Goal: Task Accomplishment & Management: Use online tool/utility

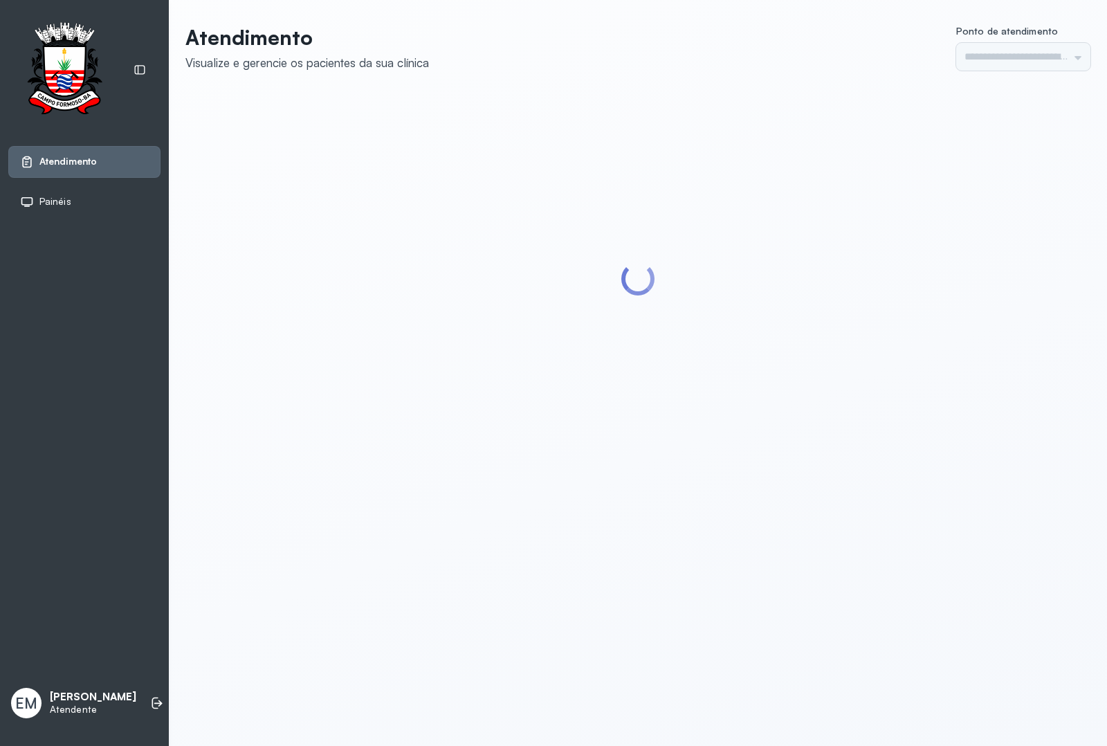
type input "*********"
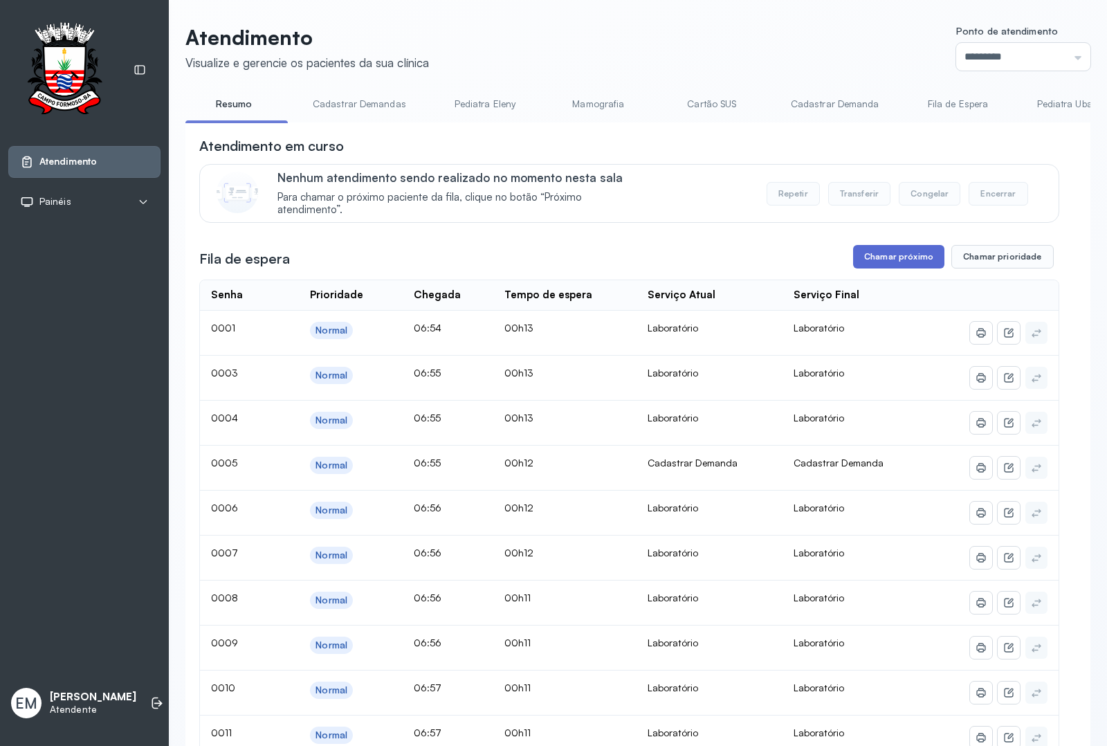
click at [889, 264] on button "Chamar próximo" at bounding box center [898, 257] width 91 height 24
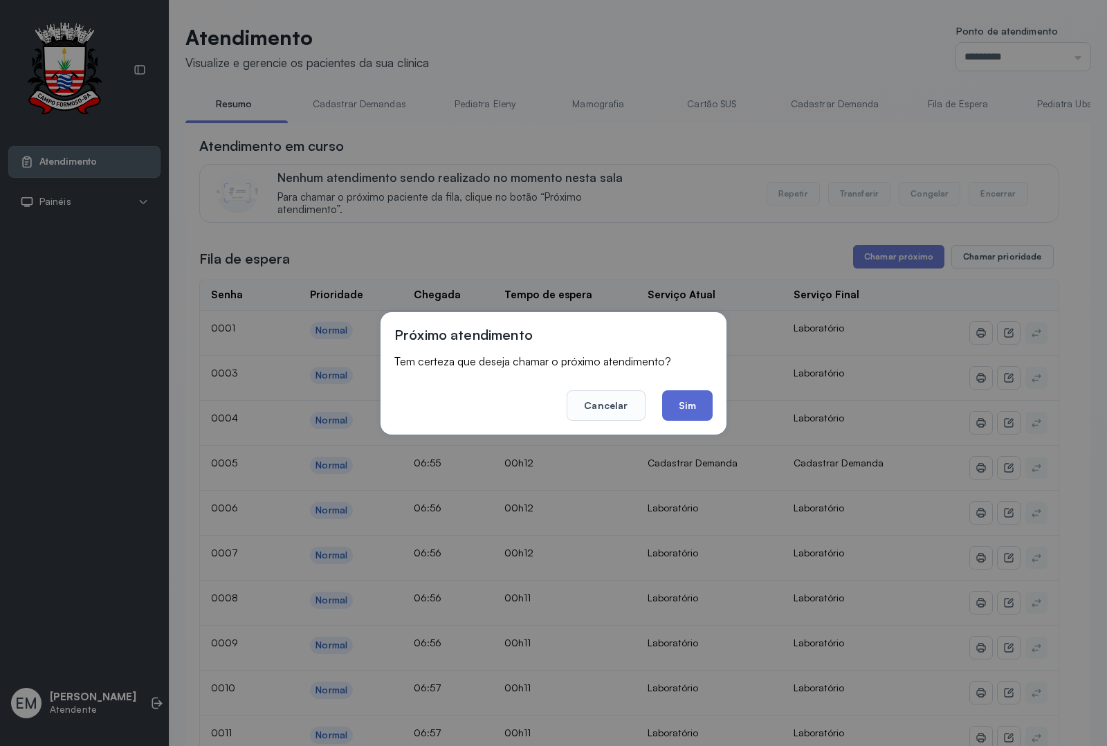
click at [671, 405] on button "Sim" at bounding box center [687, 405] width 51 height 30
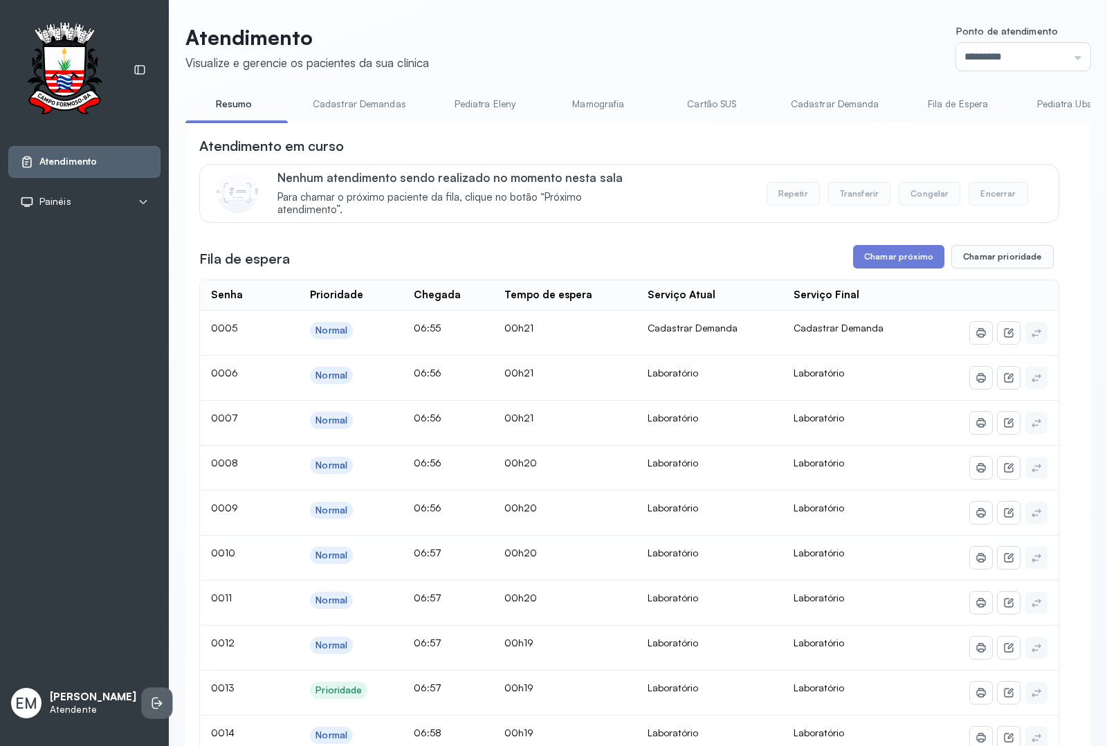
drag, startPoint x: 138, startPoint y: 682, endPoint x: 136, endPoint y: 696, distance: 14.1
click at [138, 683] on div "EM Emilly Micaella Maia Atendente" at bounding box center [84, 703] width 152 height 42
click at [150, 703] on icon at bounding box center [157, 703] width 14 height 14
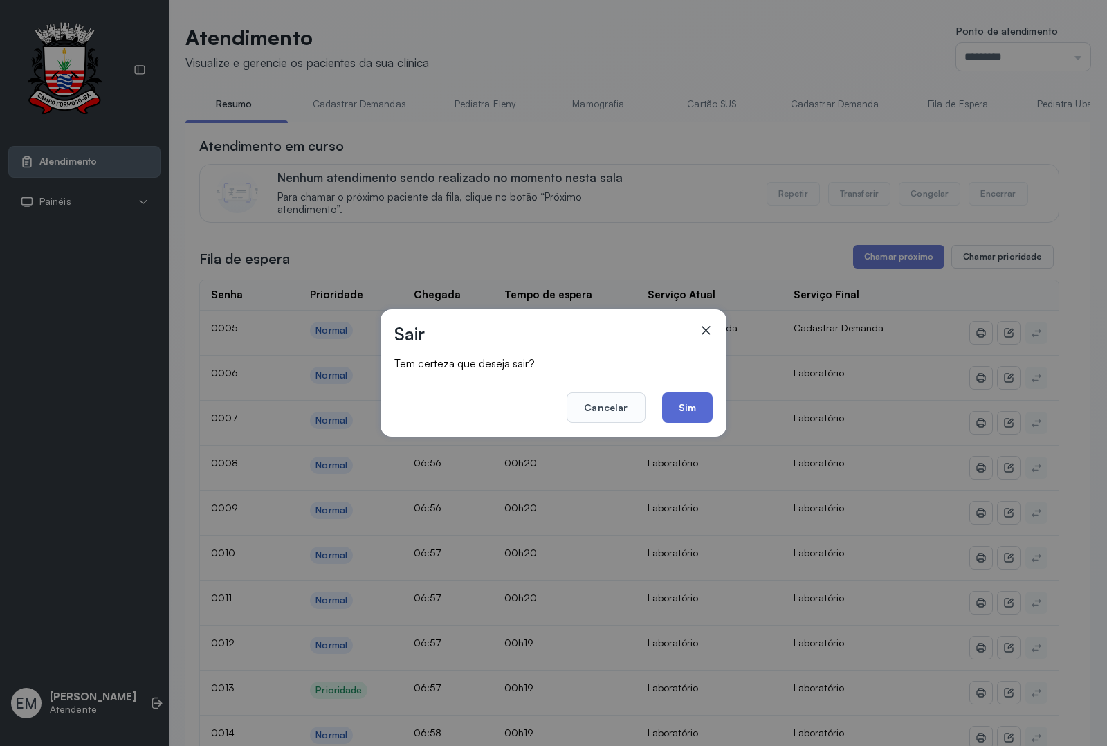
click at [704, 408] on button "Sim" at bounding box center [687, 407] width 51 height 30
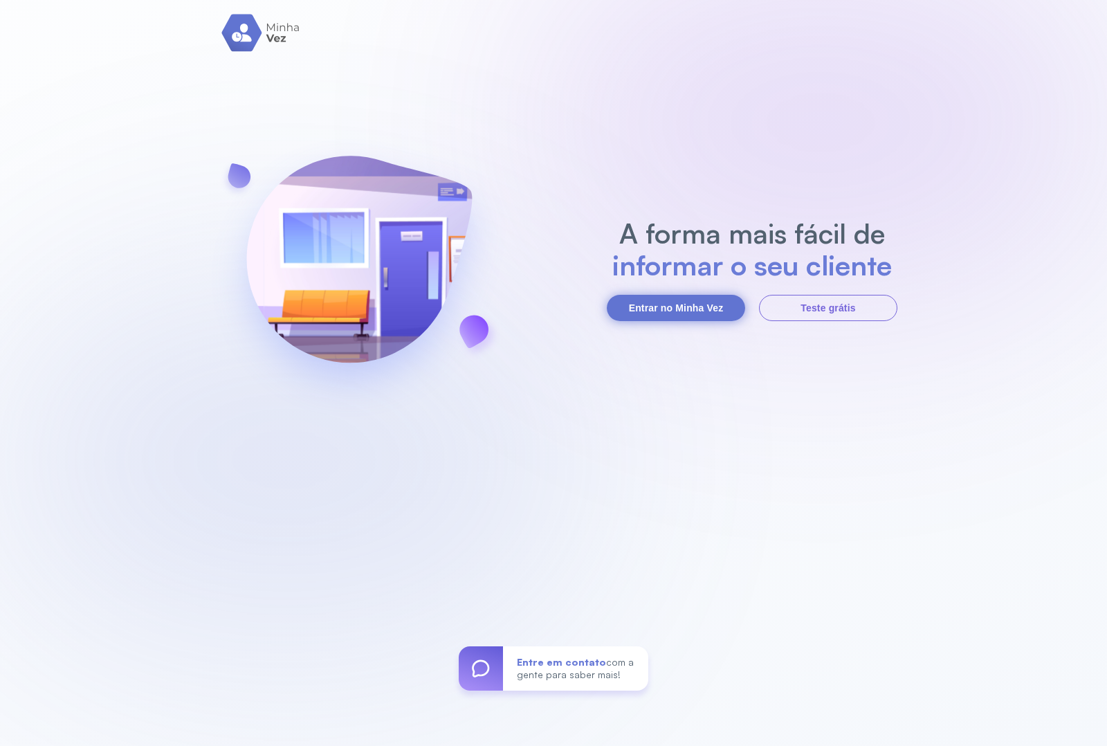
click at [658, 301] on button "Entrar no Minha Vez" at bounding box center [676, 308] width 138 height 26
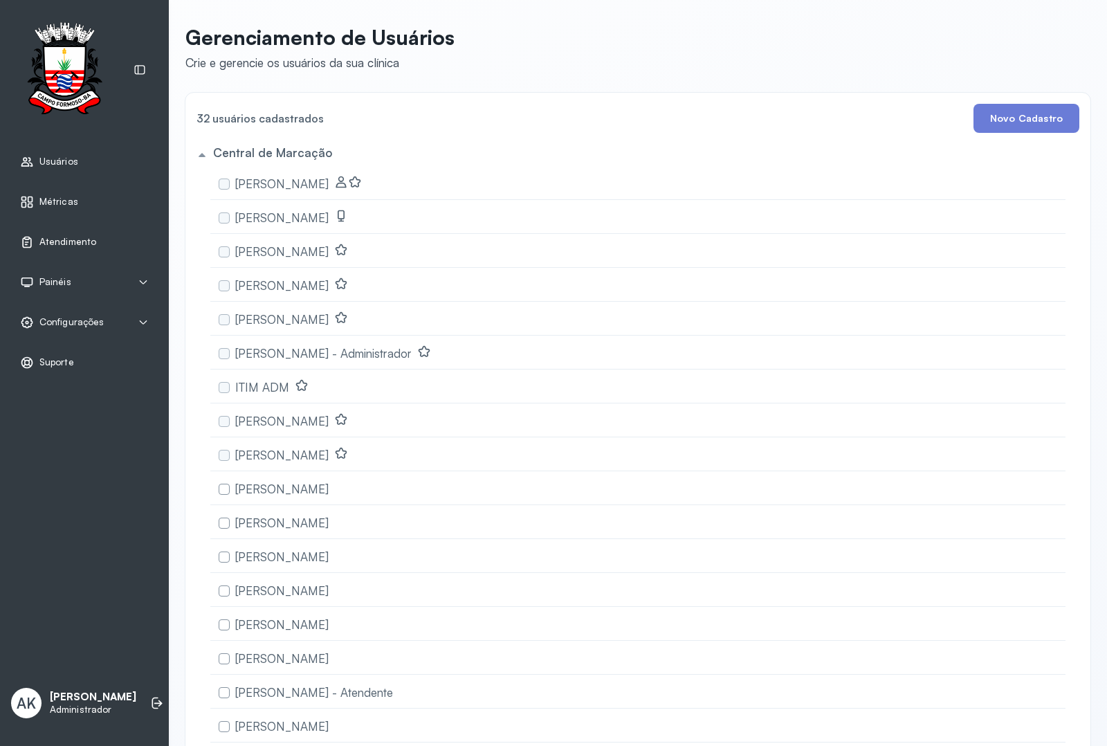
click at [68, 246] on span "Atendimento" at bounding box center [67, 242] width 57 height 12
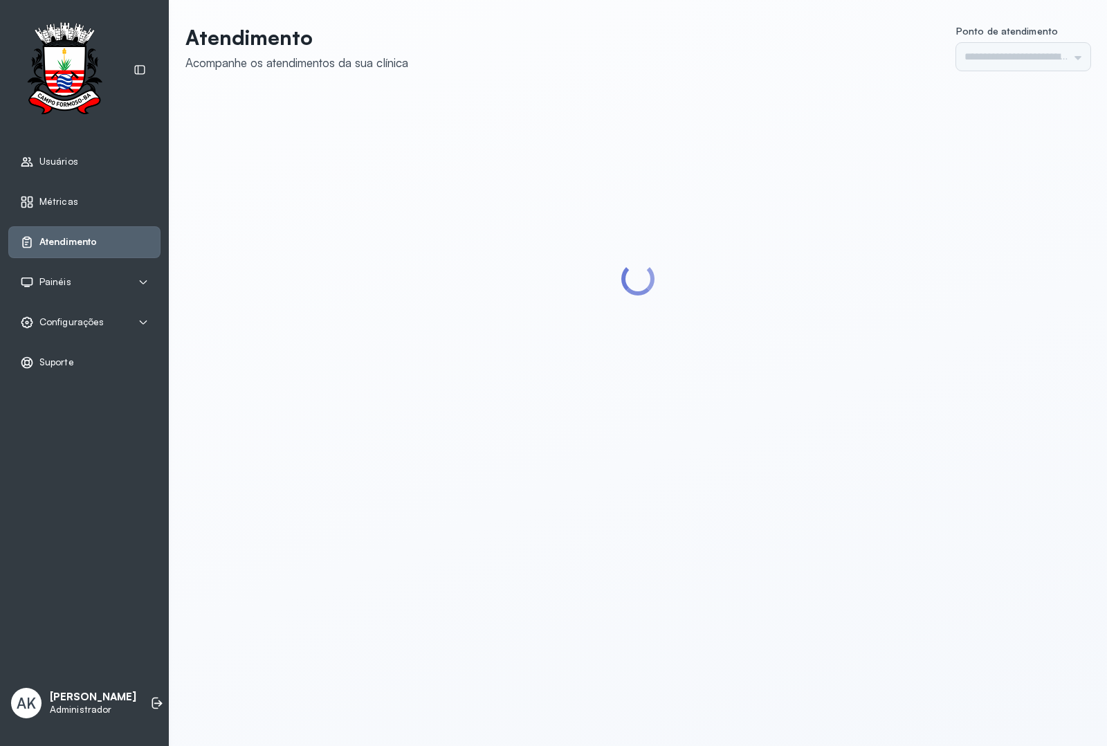
type input "*********"
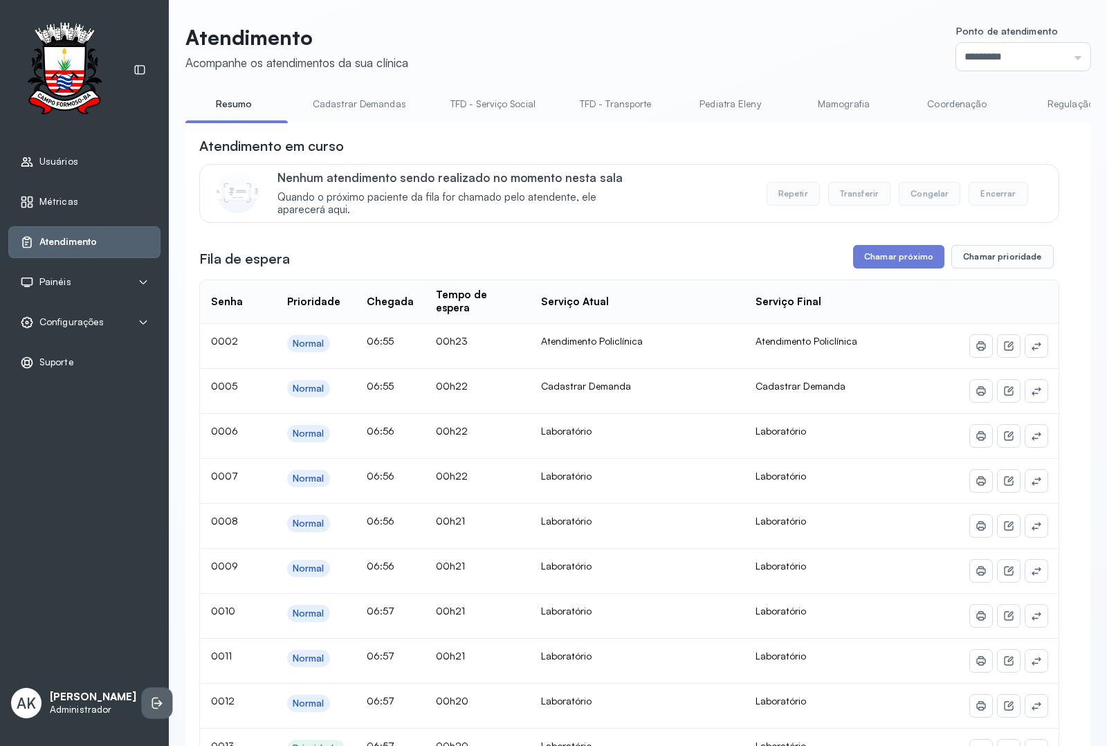
click at [150, 696] on icon at bounding box center [157, 703] width 14 height 14
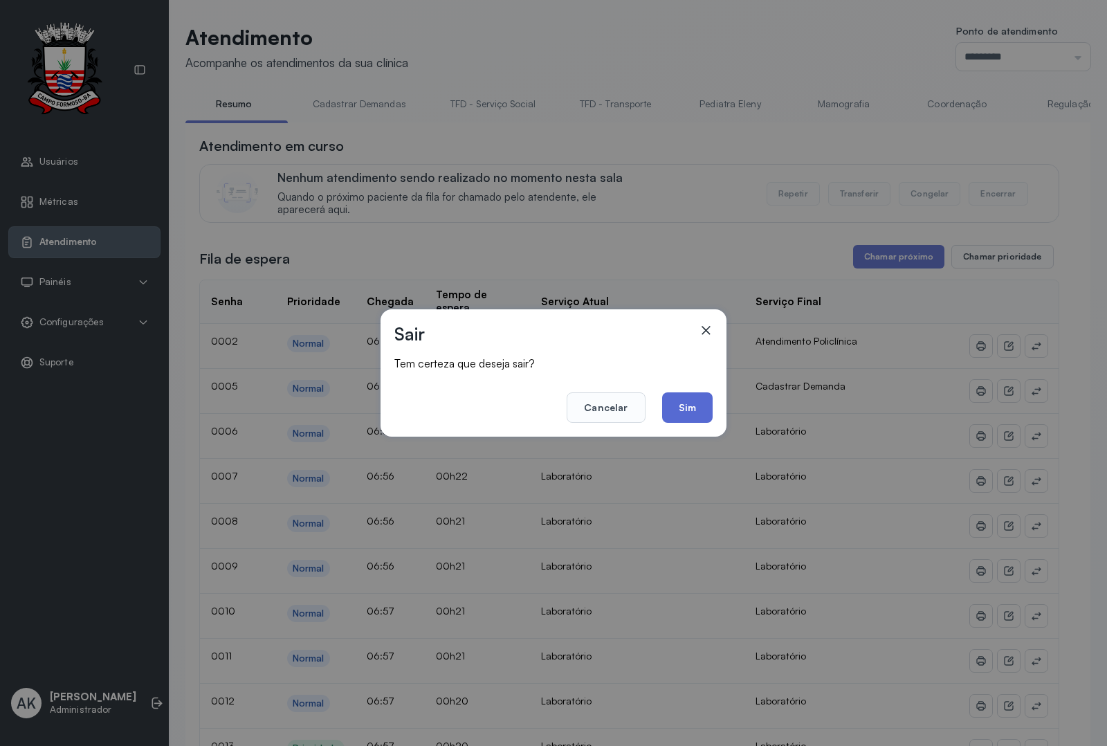
click at [688, 409] on button "Sim" at bounding box center [687, 407] width 51 height 30
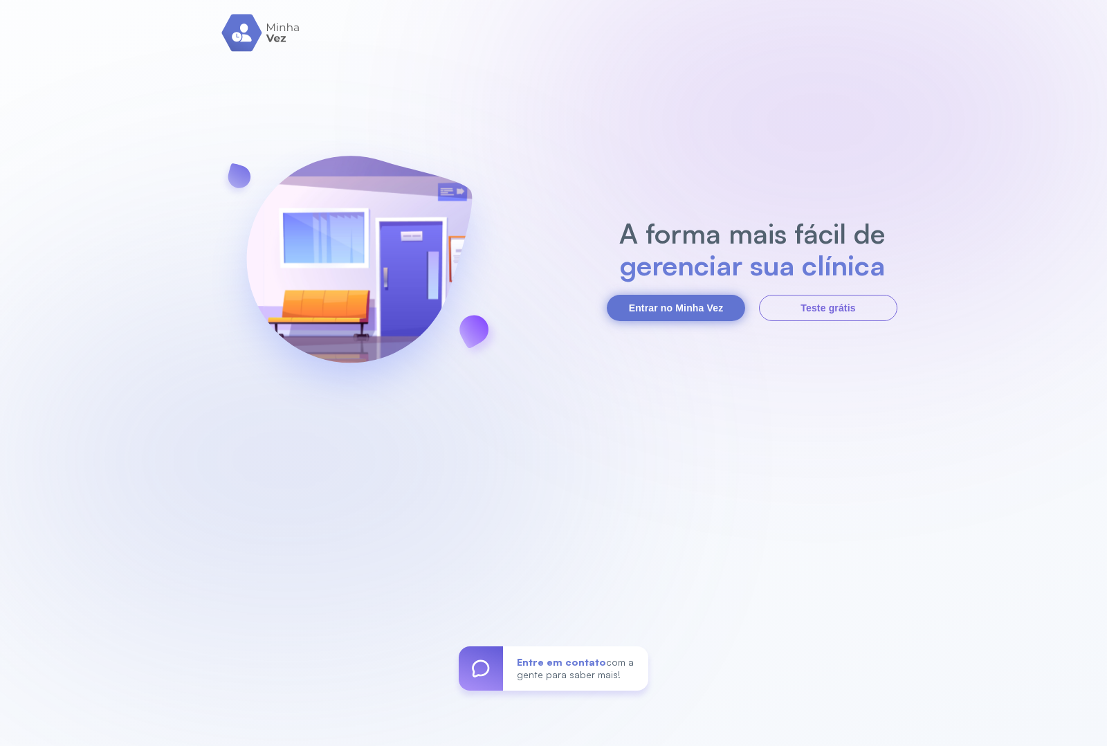
click at [694, 298] on button "Entrar no Minha Vez" at bounding box center [676, 308] width 138 height 26
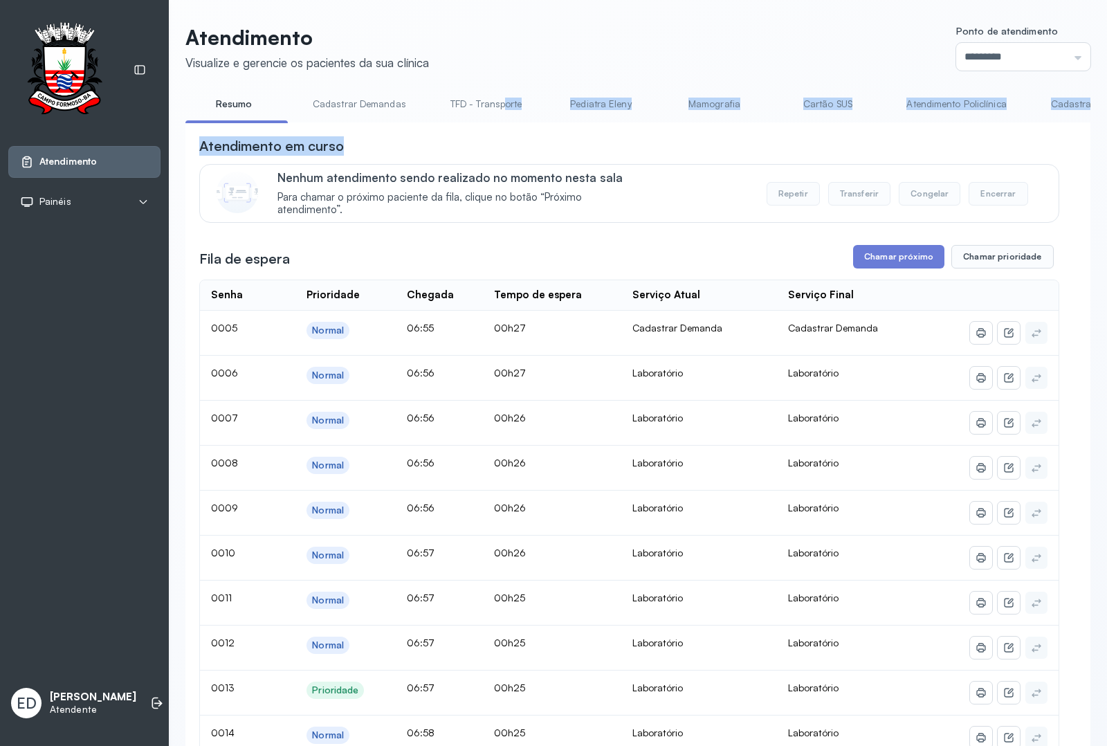
drag, startPoint x: 500, startPoint y: 122, endPoint x: 545, endPoint y: 129, distance: 46.2
click at [479, 101] on link "TFD - Transporte" at bounding box center [487, 104] width 100 height 23
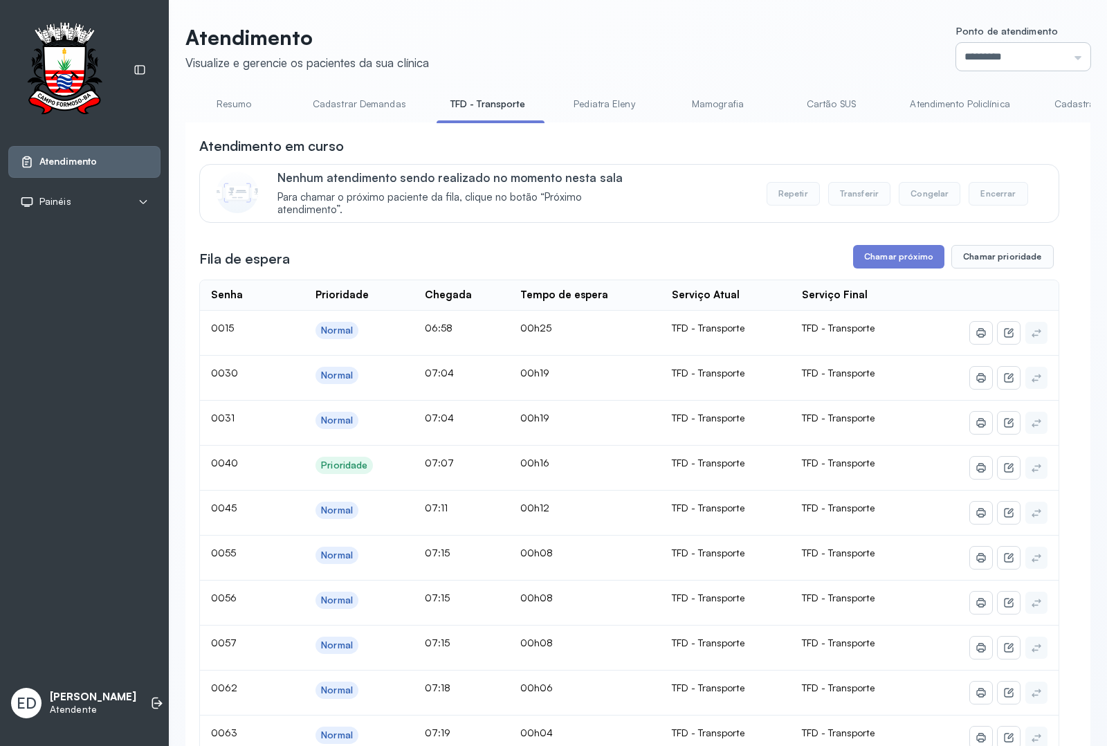
click at [885, 49] on input "*********" at bounding box center [1023, 57] width 134 height 28
type input "*********"
click at [885, 257] on div "Atendimento Visualize e gerencie os pacientes da sua clínica Ponto de atendimen…" at bounding box center [637, 599] width 905 height 1148
click at [885, 264] on button "Chamar próximo" at bounding box center [898, 257] width 91 height 24
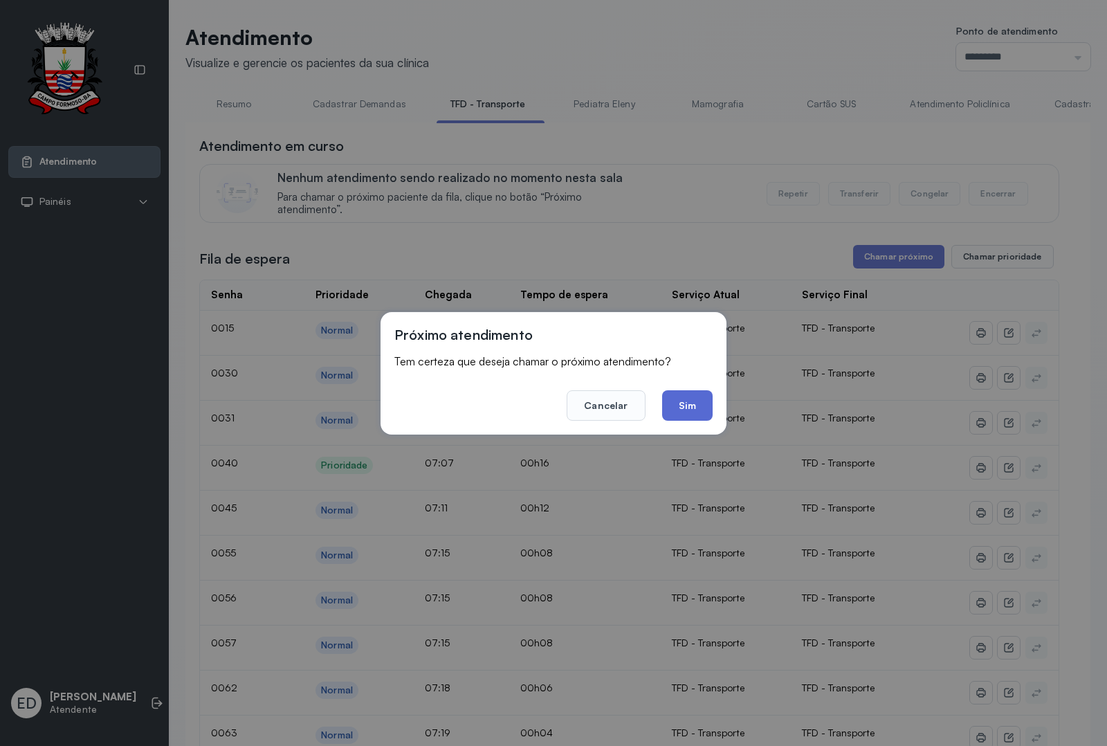
click at [692, 403] on button "Sim" at bounding box center [687, 405] width 51 height 30
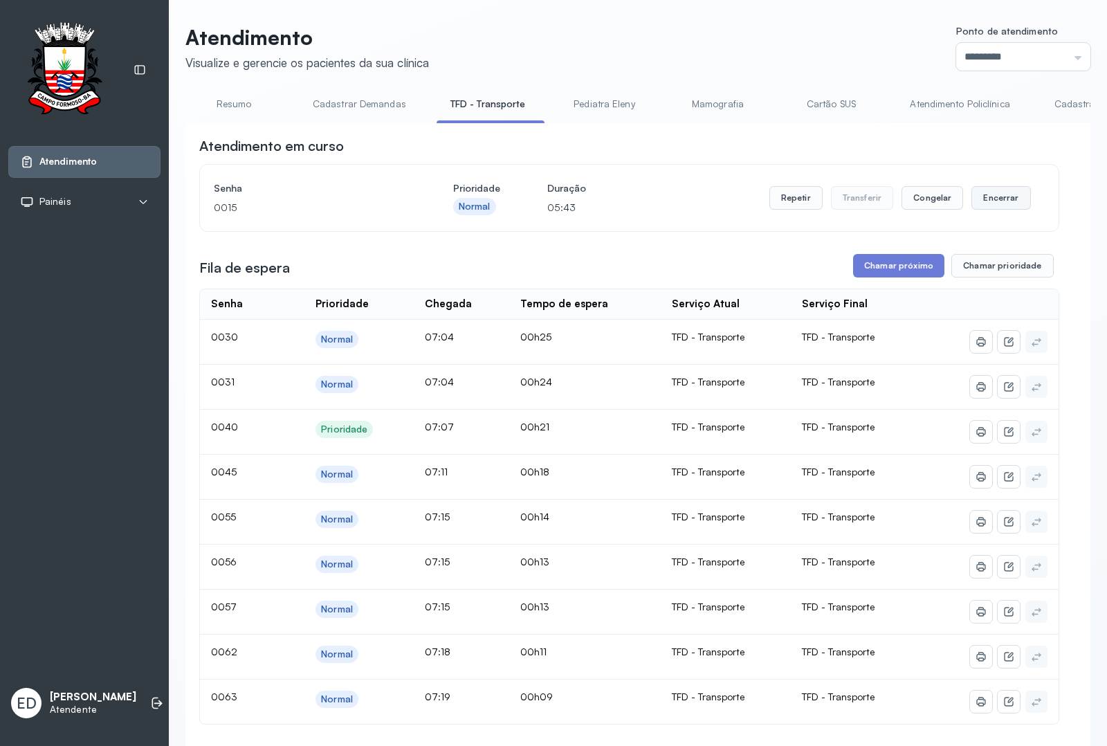
drag, startPoint x: 1007, startPoint y: 201, endPoint x: 989, endPoint y: 208, distance: 18.6
click at [885, 208] on button "Encerrar" at bounding box center [1000, 198] width 59 height 24
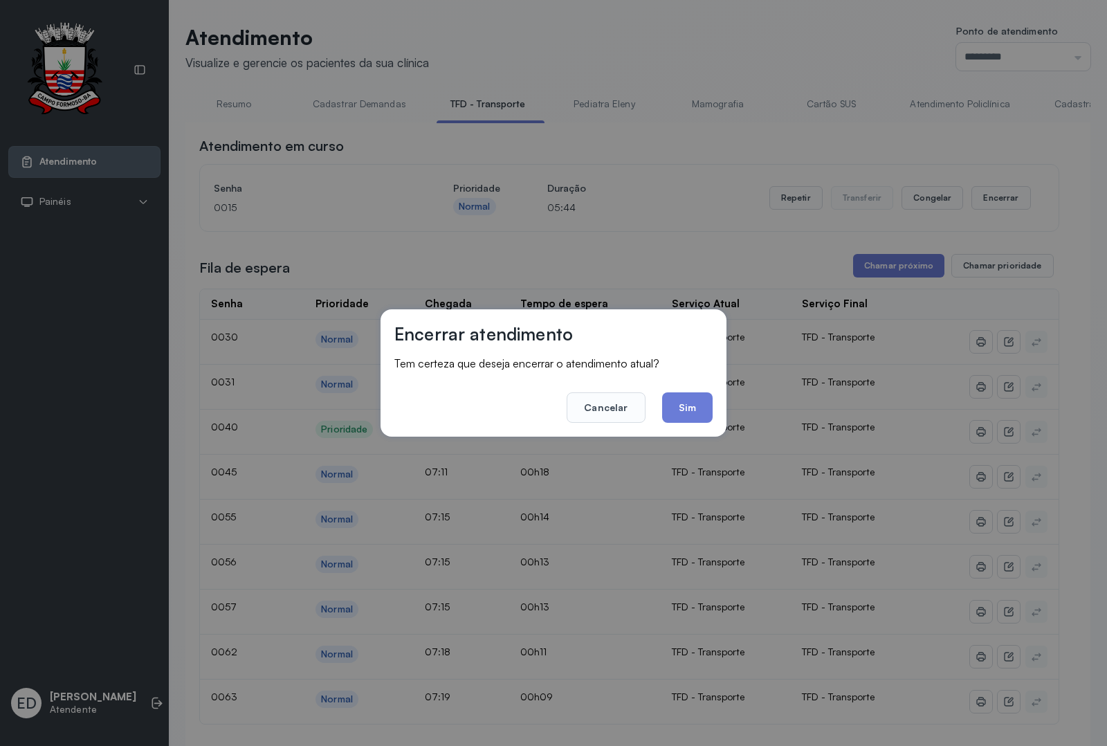
click at [706, 405] on button "Sim" at bounding box center [687, 407] width 51 height 30
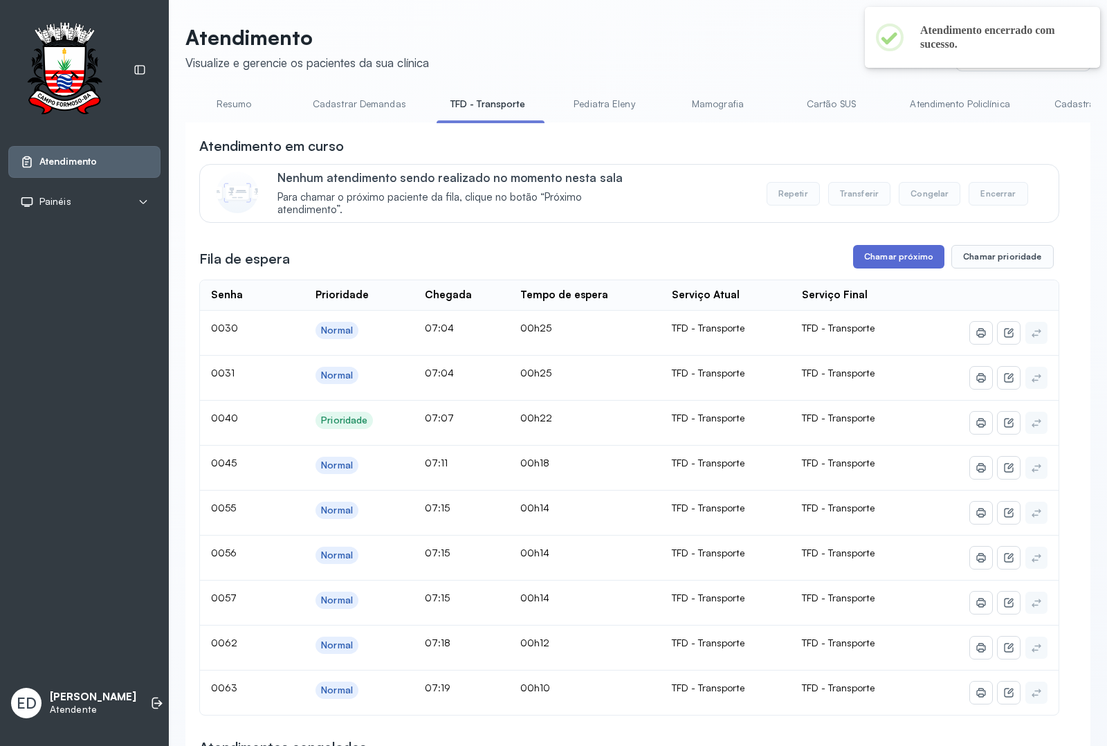
click at [885, 264] on button "Chamar próximo" at bounding box center [898, 257] width 91 height 24
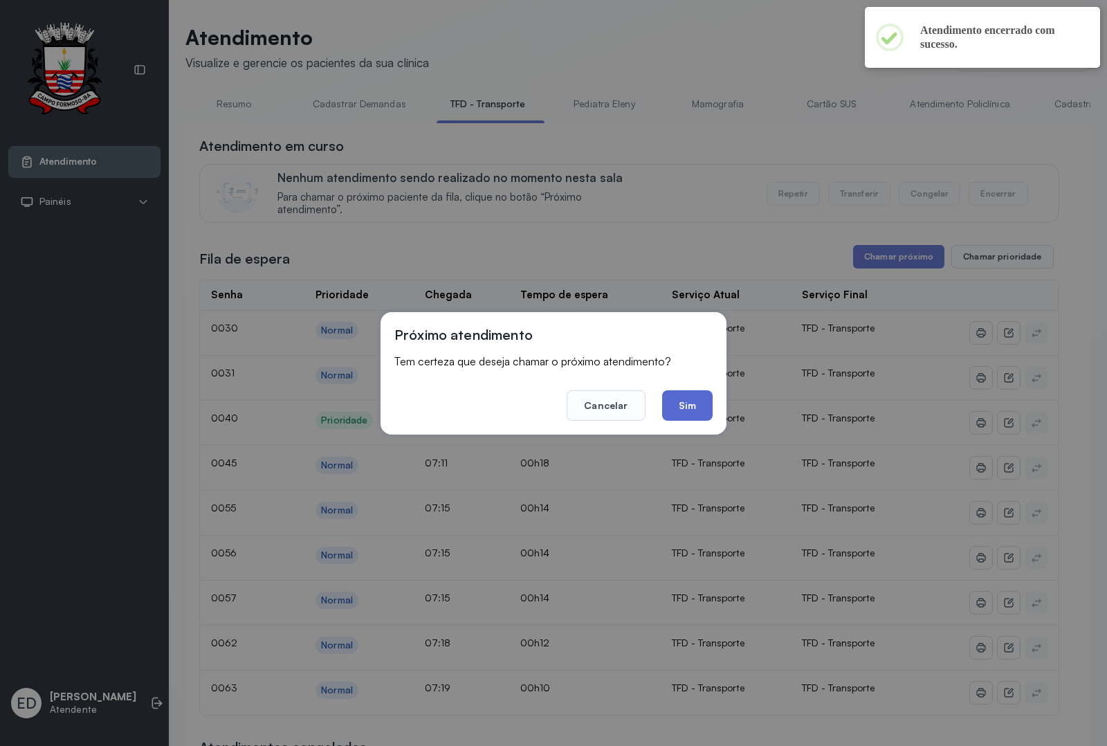
click at [701, 400] on button "Sim" at bounding box center [687, 405] width 51 height 30
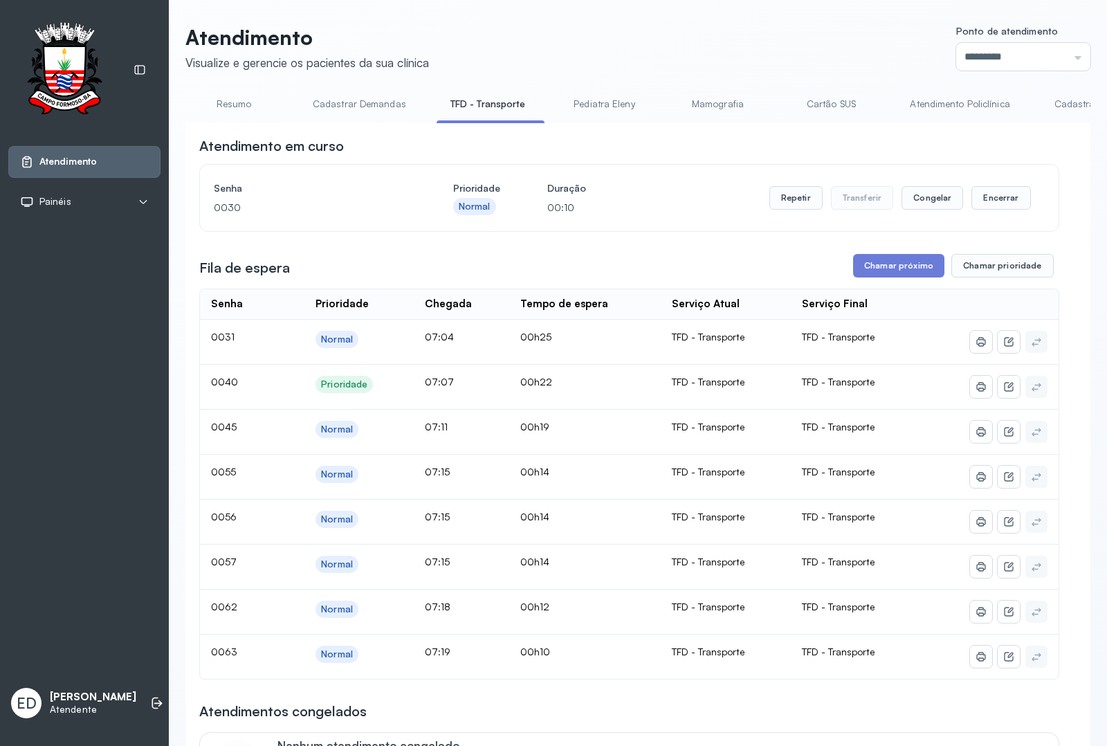
click at [789, 44] on header "Atendimento Visualize e gerencie os pacientes da sua clínica Ponto de atendimen…" at bounding box center [637, 48] width 905 height 46
click at [796, 208] on button "Repetir" at bounding box center [795, 198] width 53 height 24
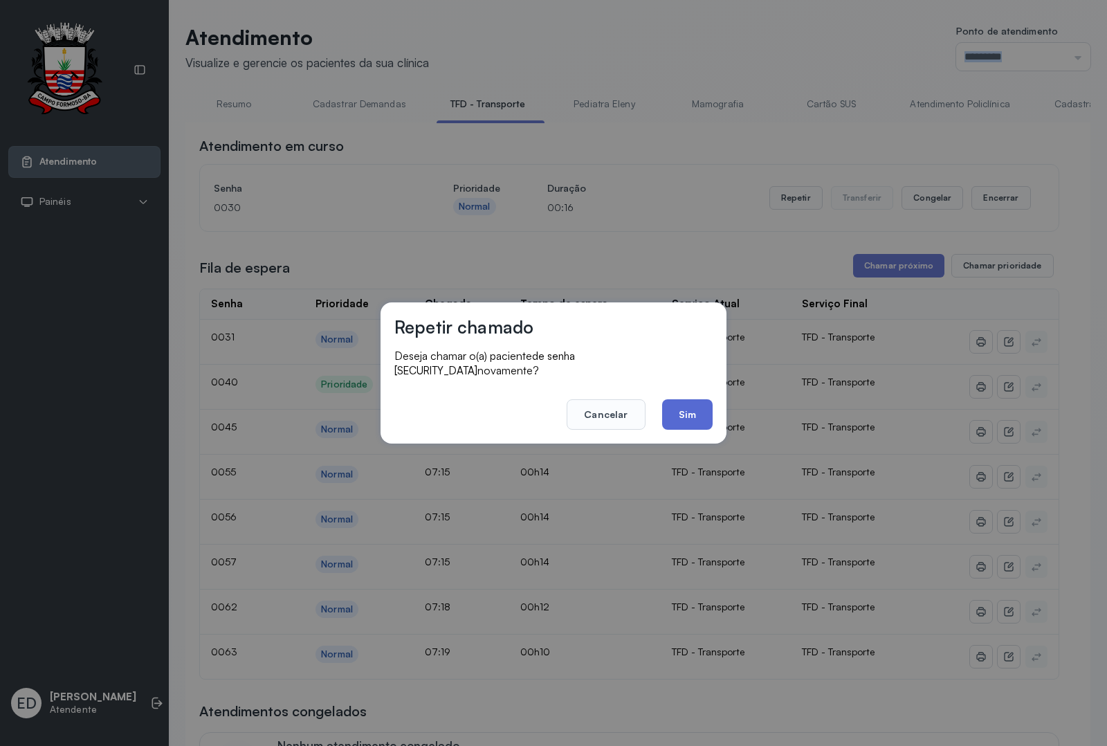
click at [677, 421] on button "Sim" at bounding box center [687, 414] width 51 height 30
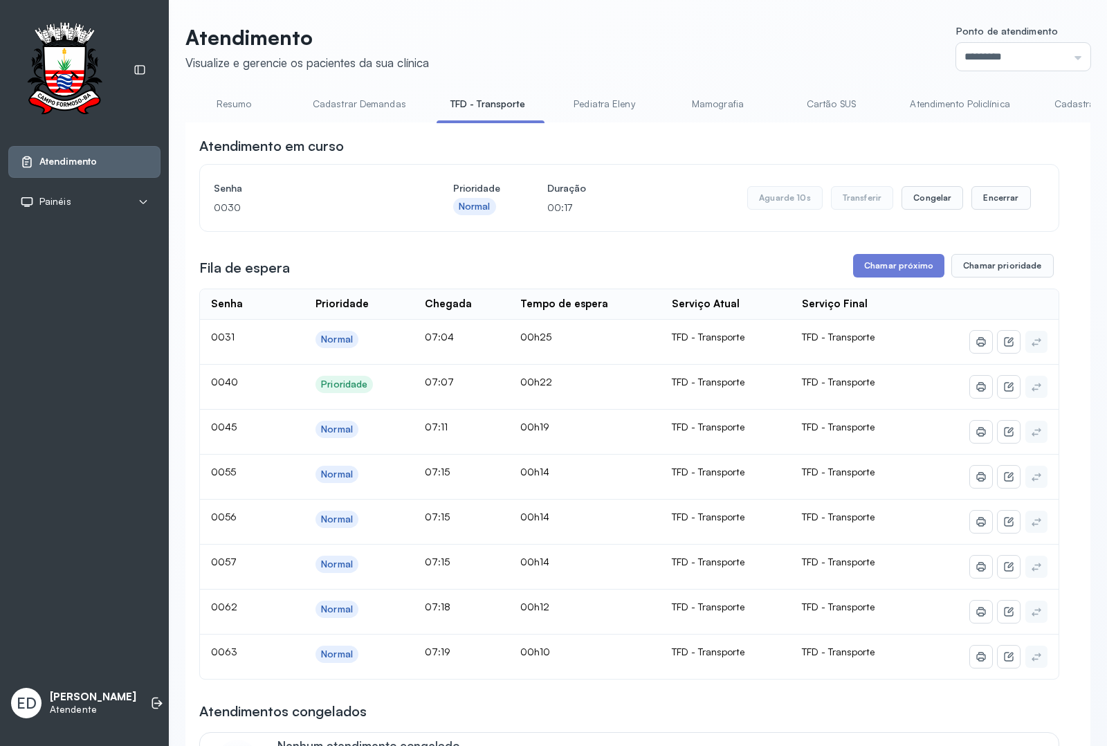
click at [718, 29] on header "Atendimento Visualize e gerencie os pacientes da sua clínica Ponto de atendimen…" at bounding box center [637, 48] width 905 height 46
click at [872, 46] on header "Atendimento Visualize e gerencie os pacientes da sua clínica Ponto de atendimen…" at bounding box center [637, 48] width 905 height 46
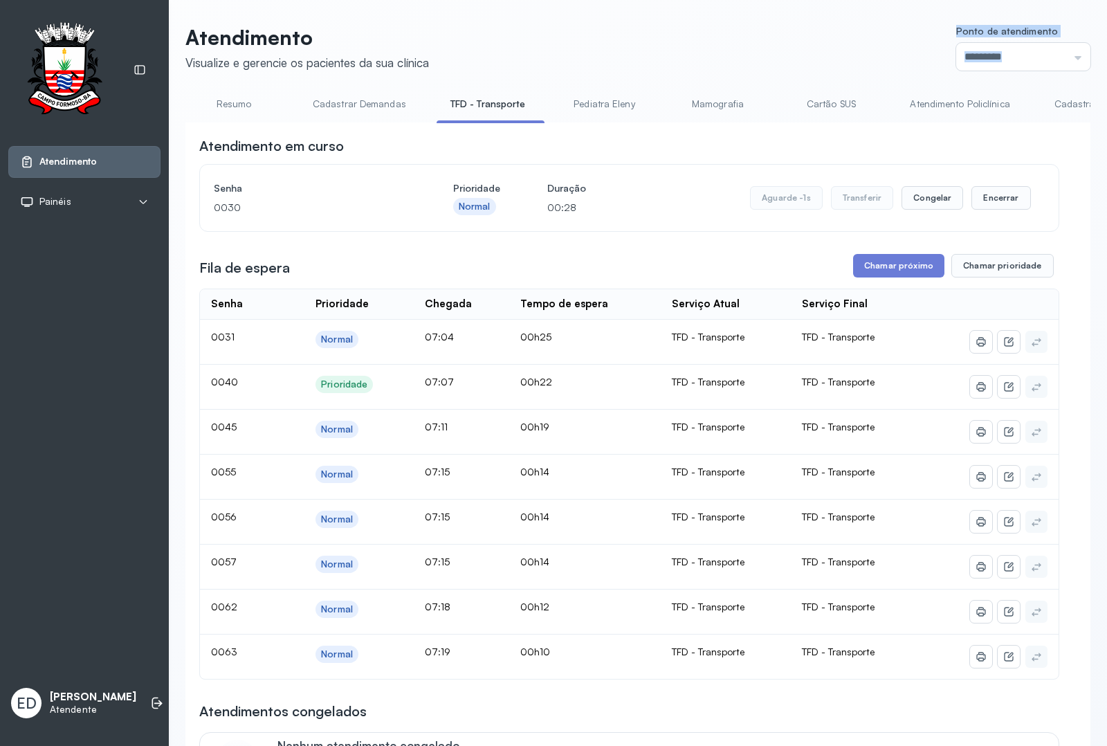
click at [872, 46] on header "Atendimento Visualize e gerencie os pacientes da sua clínica Ponto de atendimen…" at bounding box center [637, 48] width 905 height 46
click at [885, 196] on button "Encerrar" at bounding box center [1000, 198] width 59 height 24
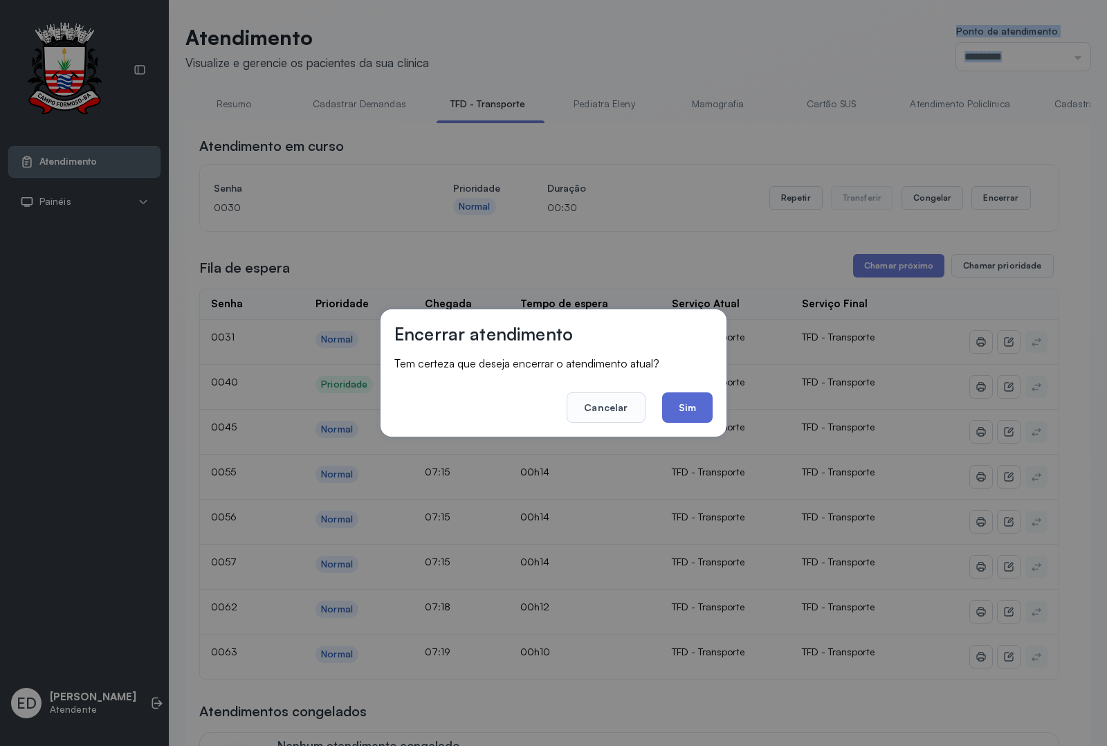
click at [686, 403] on button "Sim" at bounding box center [687, 407] width 51 height 30
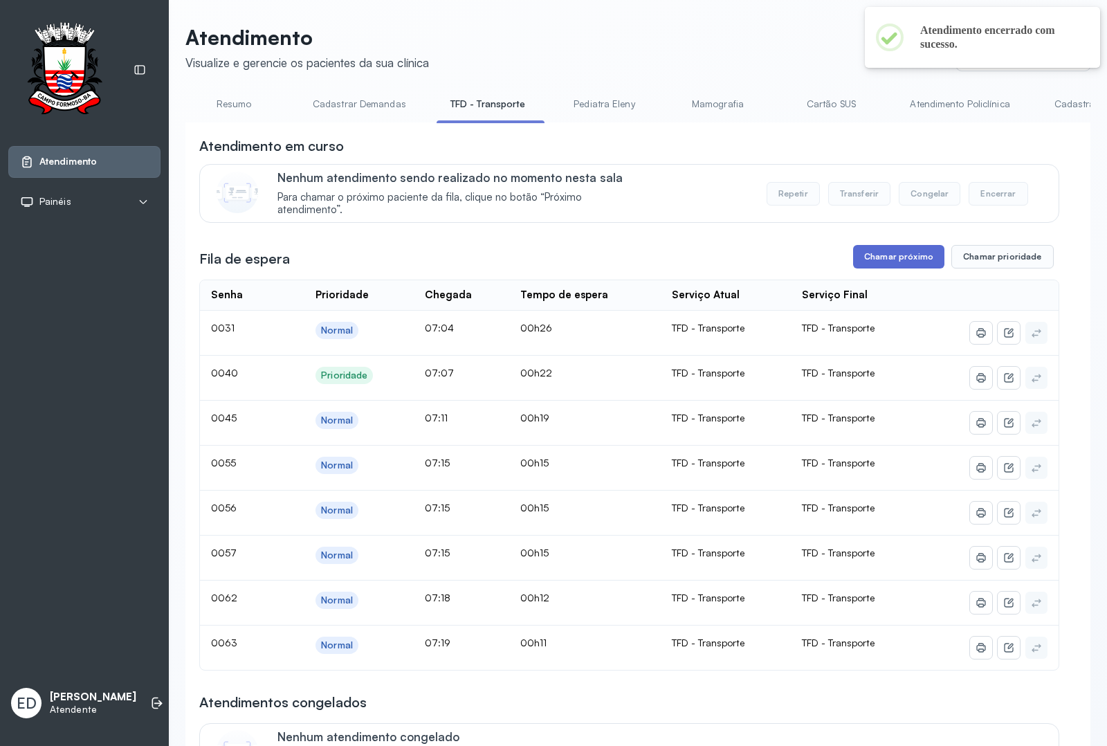
click at [885, 261] on button "Chamar próximo" at bounding box center [898, 257] width 91 height 24
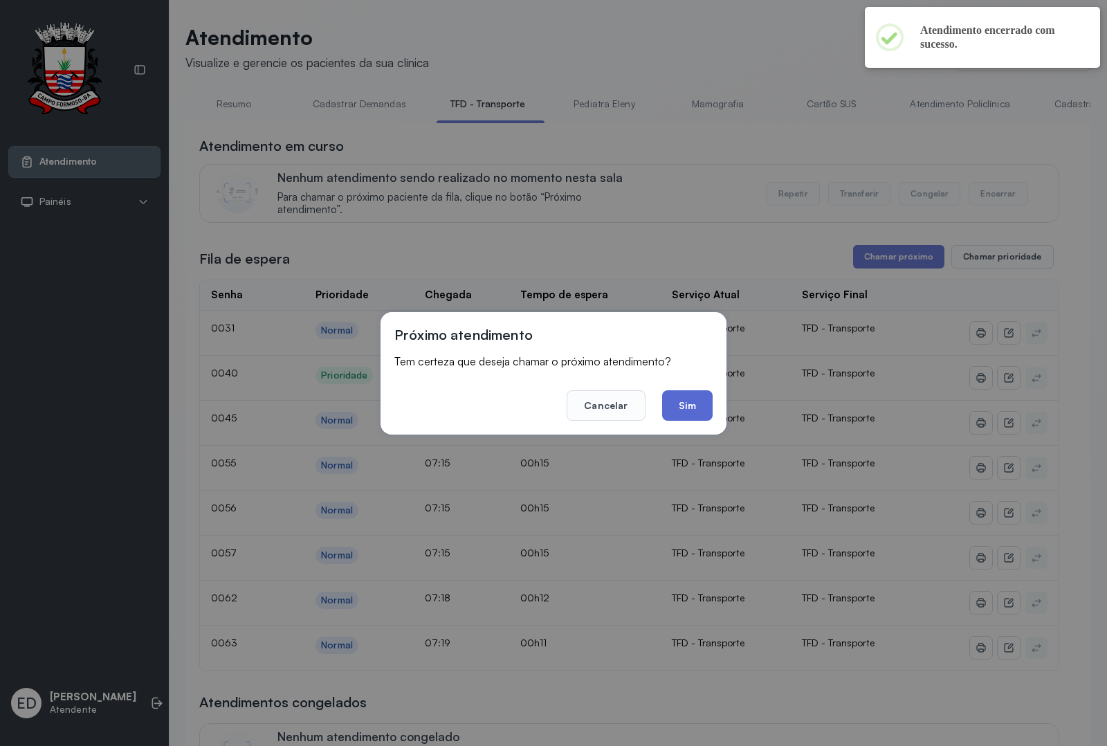
click at [680, 399] on button "Sim" at bounding box center [687, 405] width 51 height 30
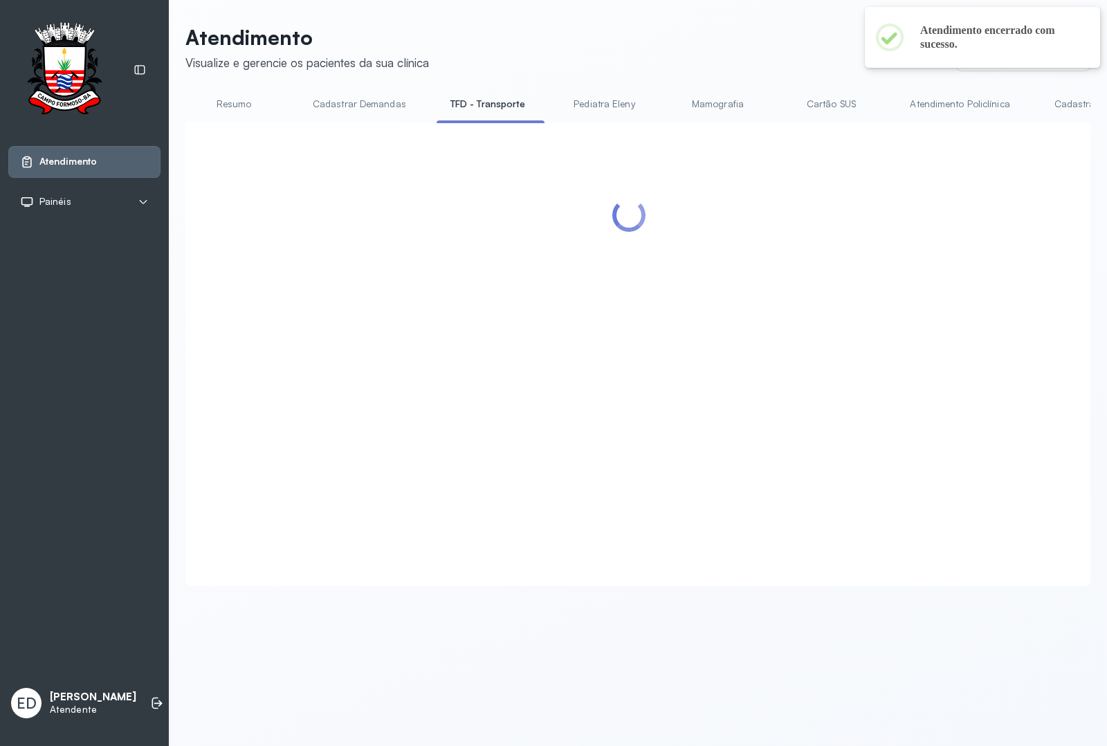
click at [686, 30] on header "Atendimento Visualize e gerencie os pacientes da sua clínica Ponto de atendimen…" at bounding box center [637, 48] width 905 height 46
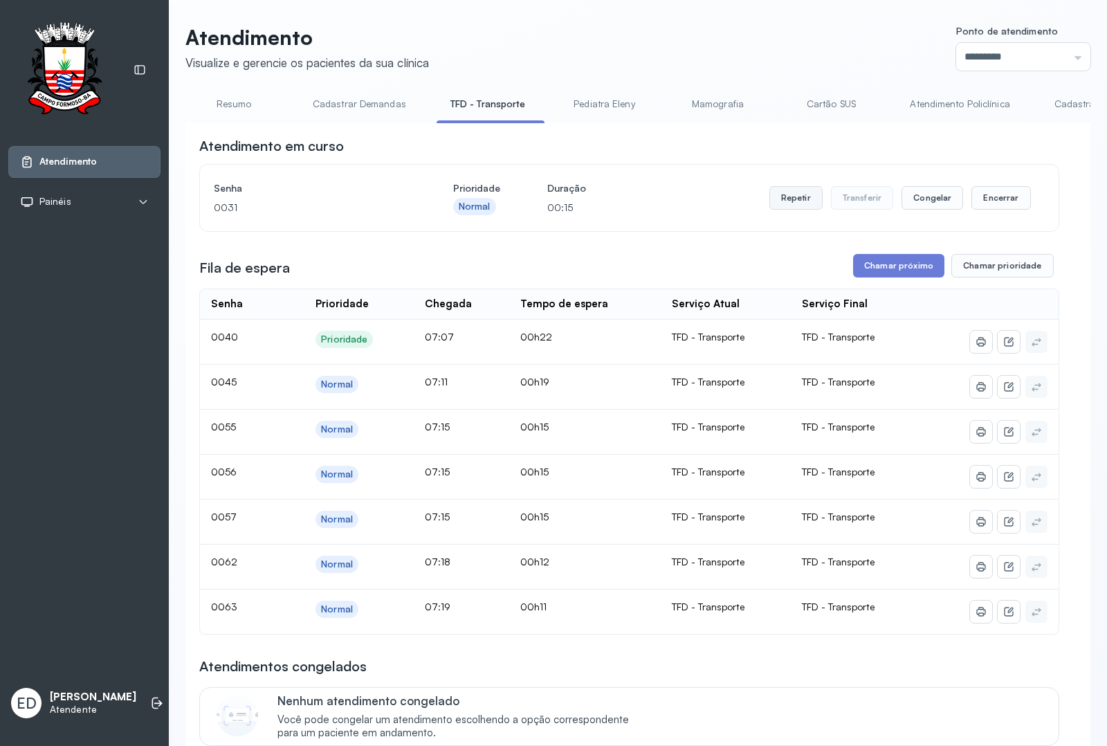
click at [787, 195] on button "Repetir" at bounding box center [795, 198] width 53 height 24
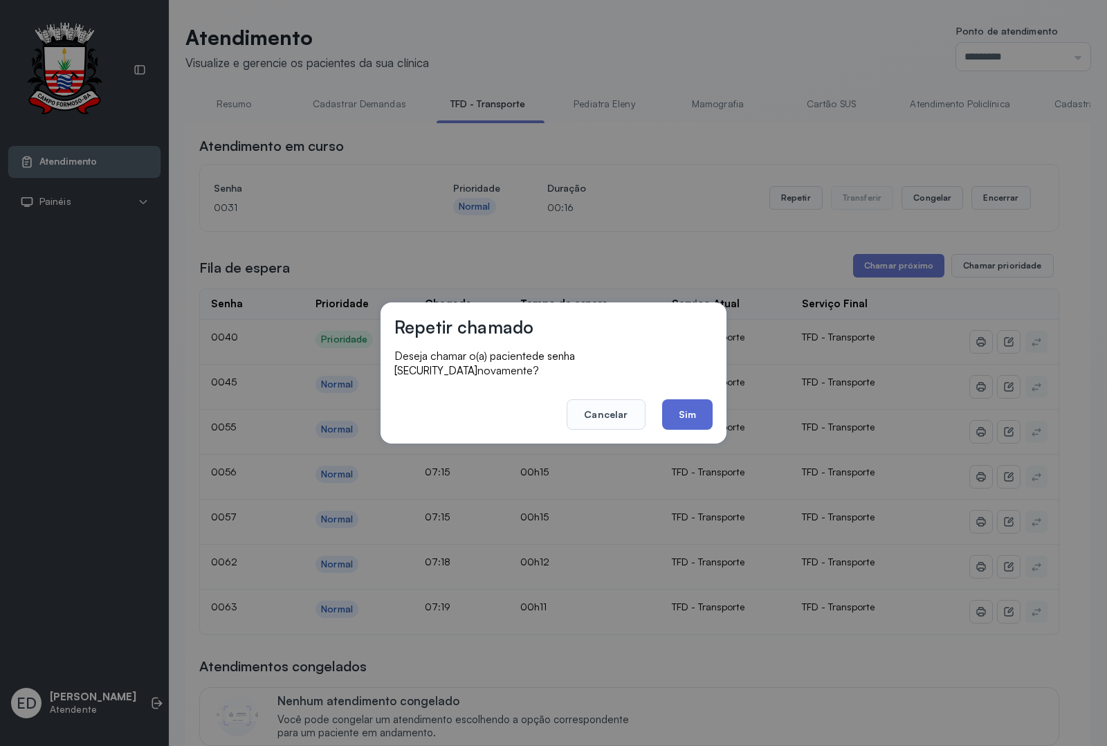
click at [692, 406] on button "Sim" at bounding box center [687, 414] width 51 height 30
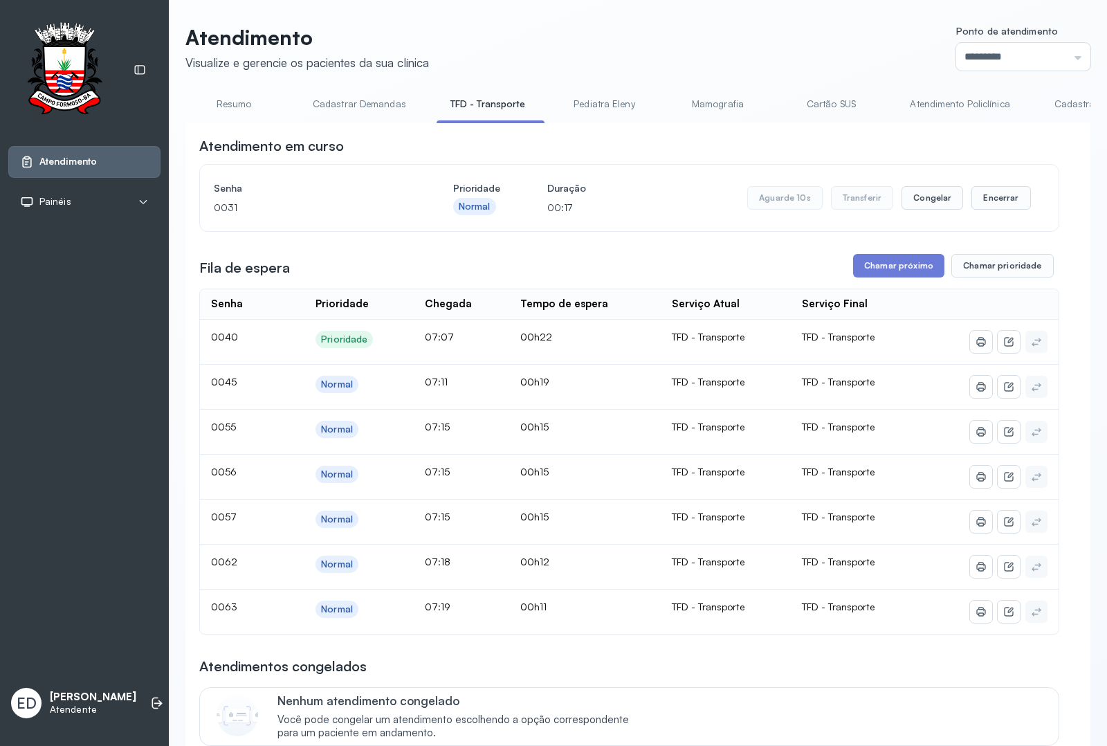
click at [722, 48] on header "Atendimento Visualize e gerencie os pacientes da sua clínica Ponto de atendimen…" at bounding box center [637, 48] width 905 height 46
click at [735, 25] on header "Atendimento Visualize e gerencie os pacientes da sua clínica Ponto de atendimen…" at bounding box center [637, 48] width 905 height 46
click at [885, 206] on button "Encerrar" at bounding box center [1000, 198] width 59 height 24
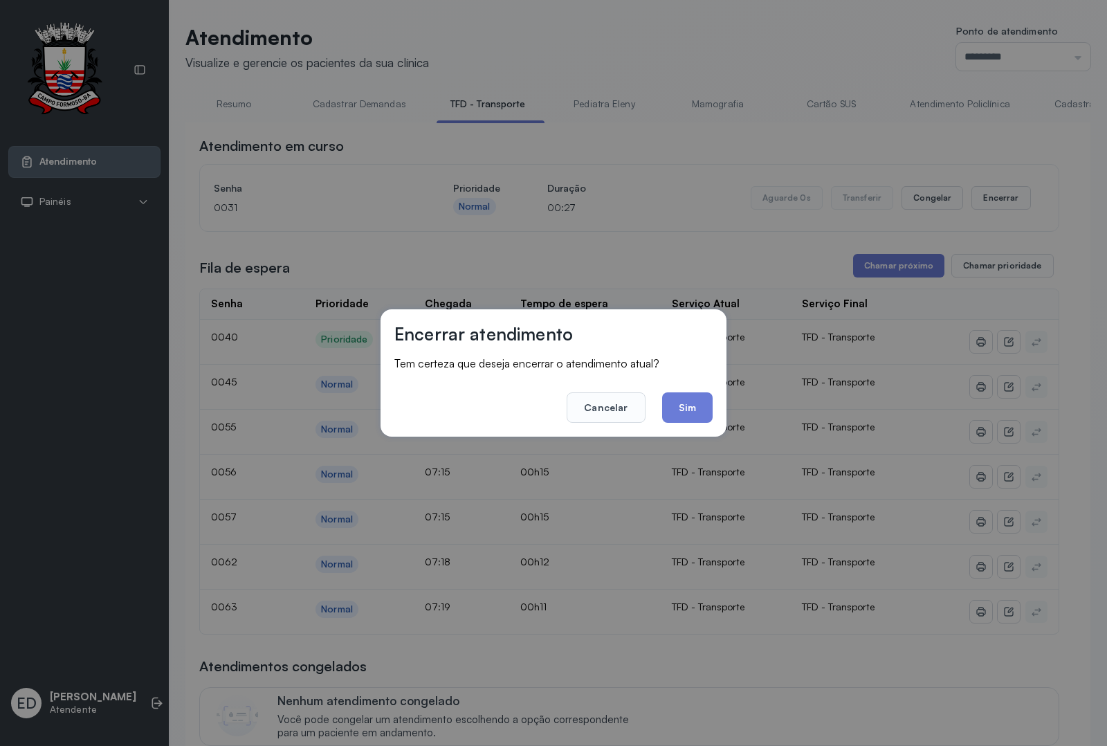
drag, startPoint x: 686, startPoint y: 409, endPoint x: 661, endPoint y: 351, distance: 63.2
click at [686, 410] on button "Sim" at bounding box center [687, 407] width 51 height 30
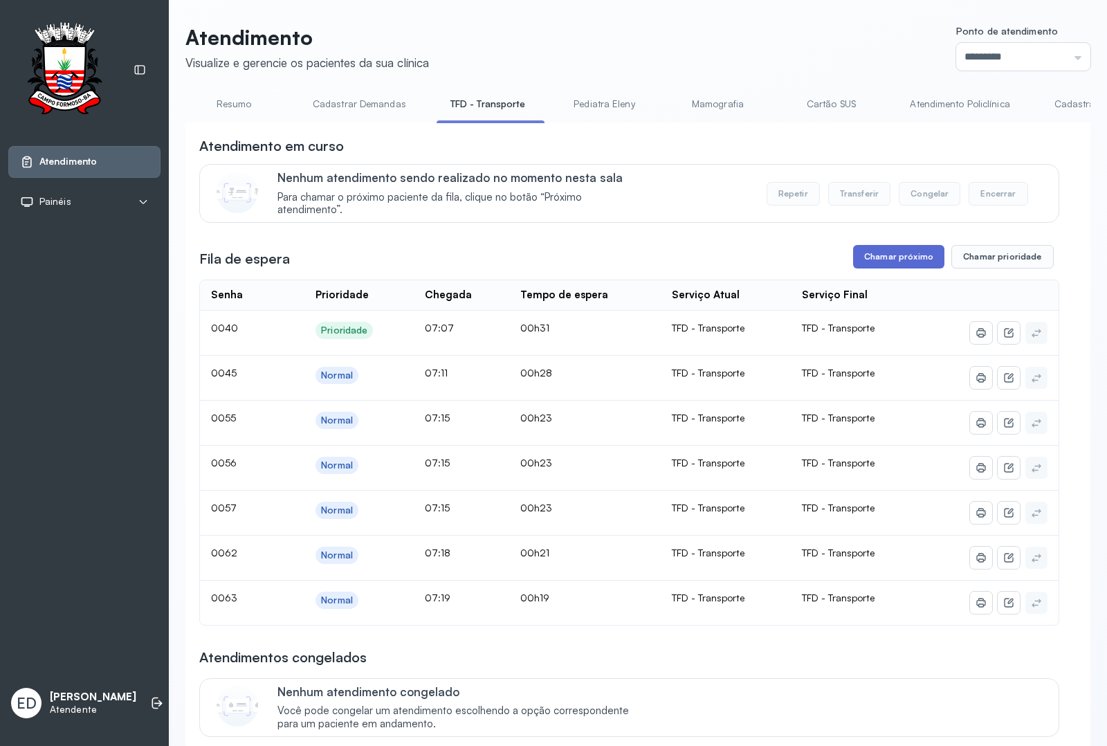
click at [885, 266] on button "Chamar próximo" at bounding box center [898, 257] width 91 height 24
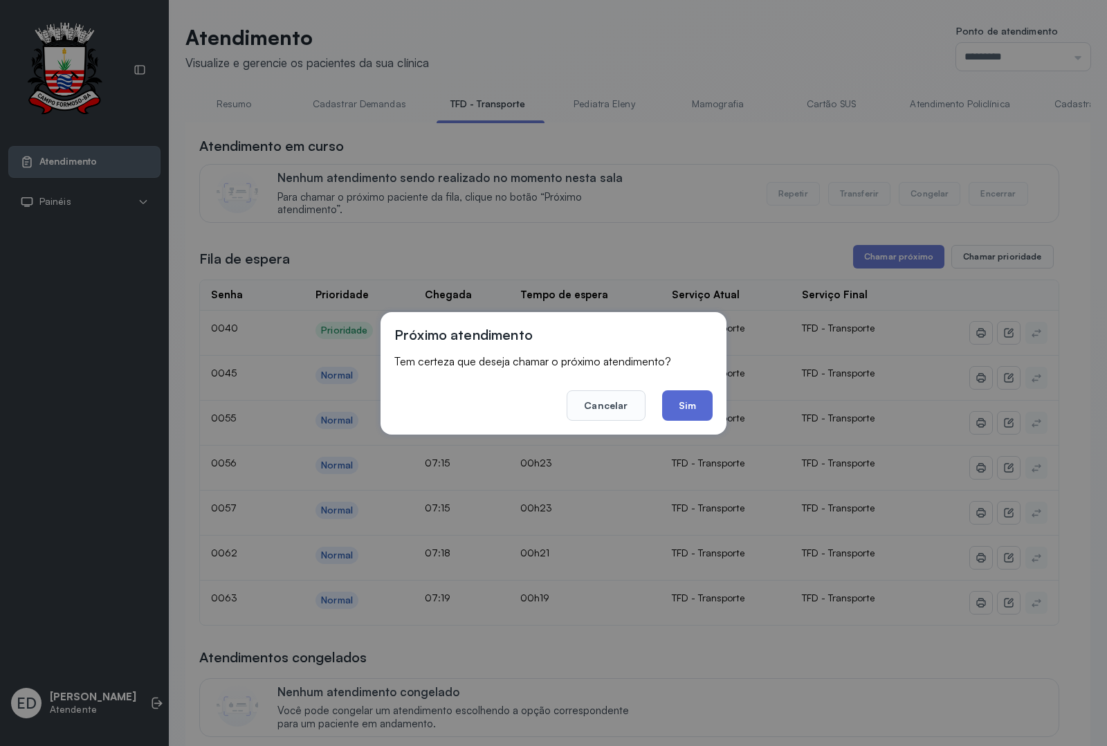
click at [683, 408] on button "Sim" at bounding box center [687, 405] width 51 height 30
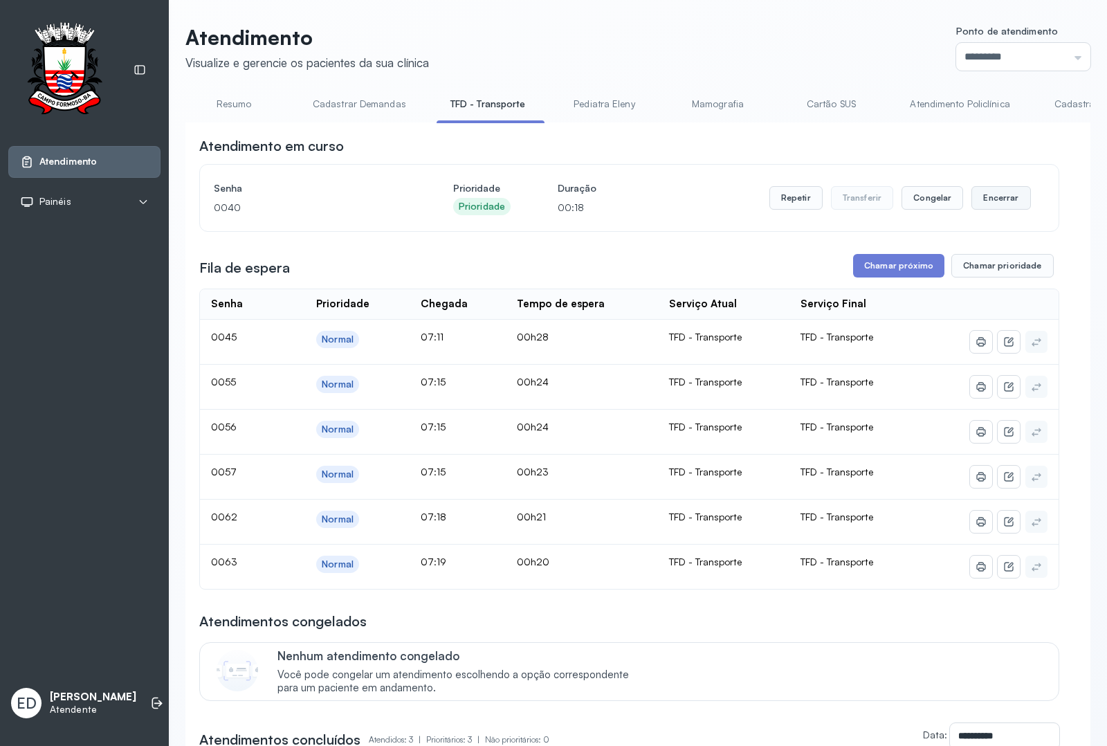
click at [885, 209] on button "Encerrar" at bounding box center [1000, 198] width 59 height 24
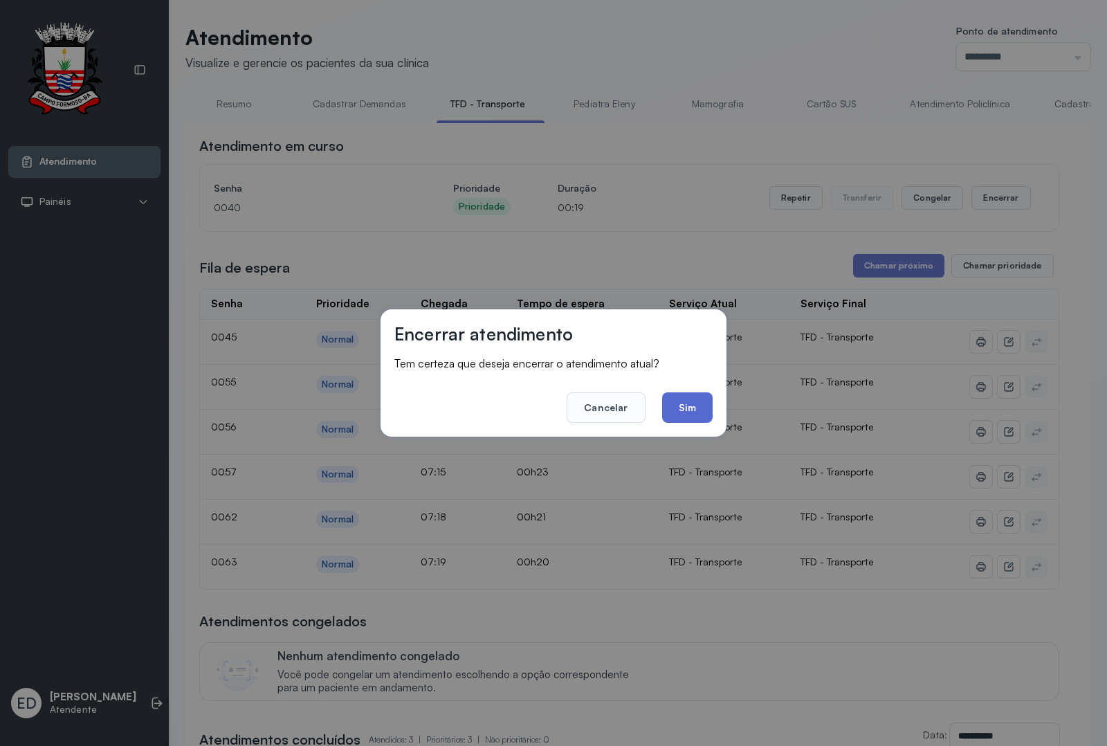
click at [685, 405] on button "Sim" at bounding box center [687, 407] width 51 height 30
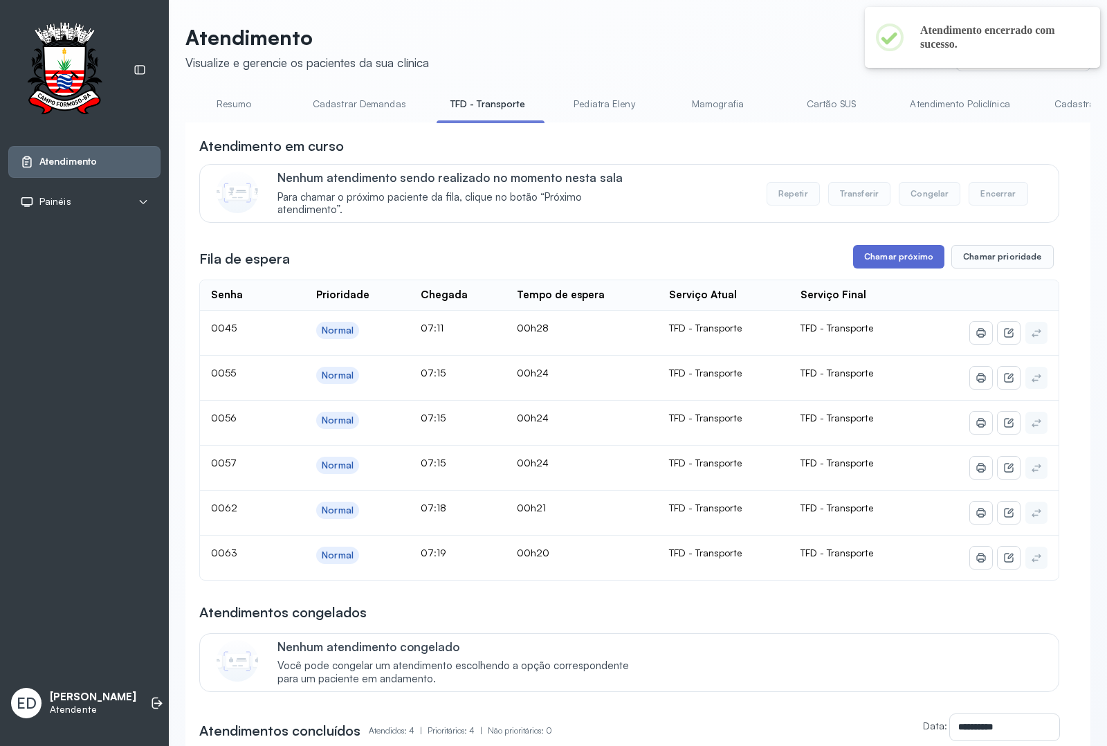
click at [879, 260] on button "Chamar próximo" at bounding box center [898, 257] width 91 height 24
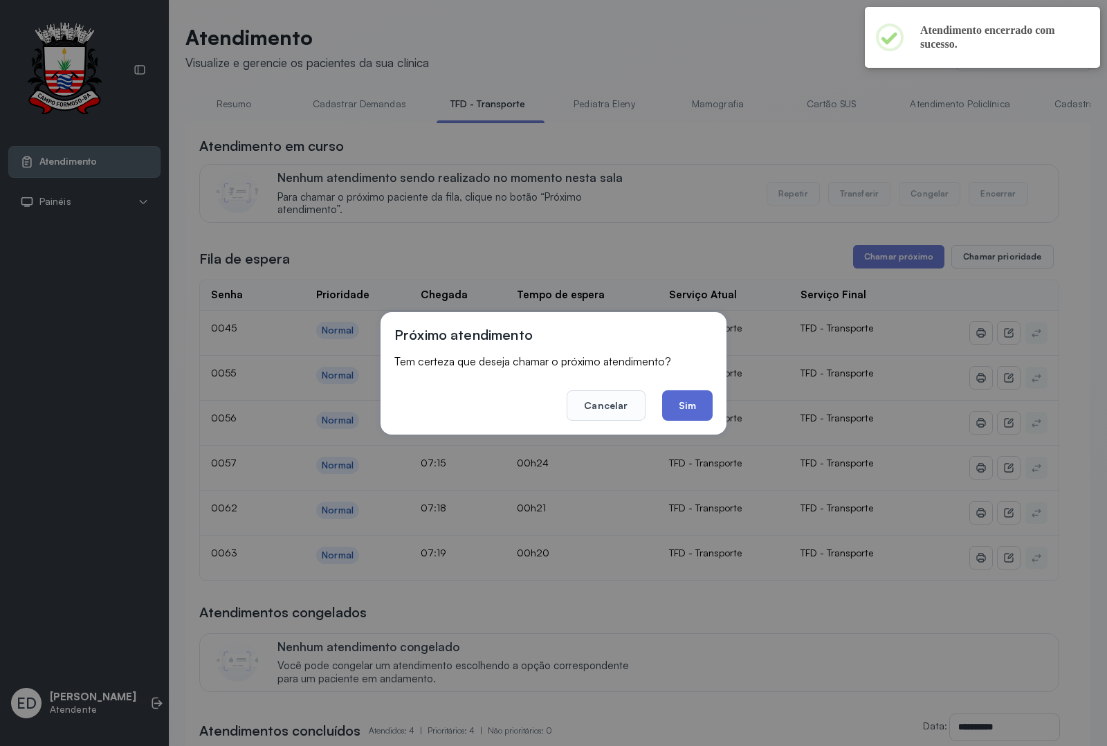
click at [697, 406] on button "Sim" at bounding box center [687, 405] width 51 height 30
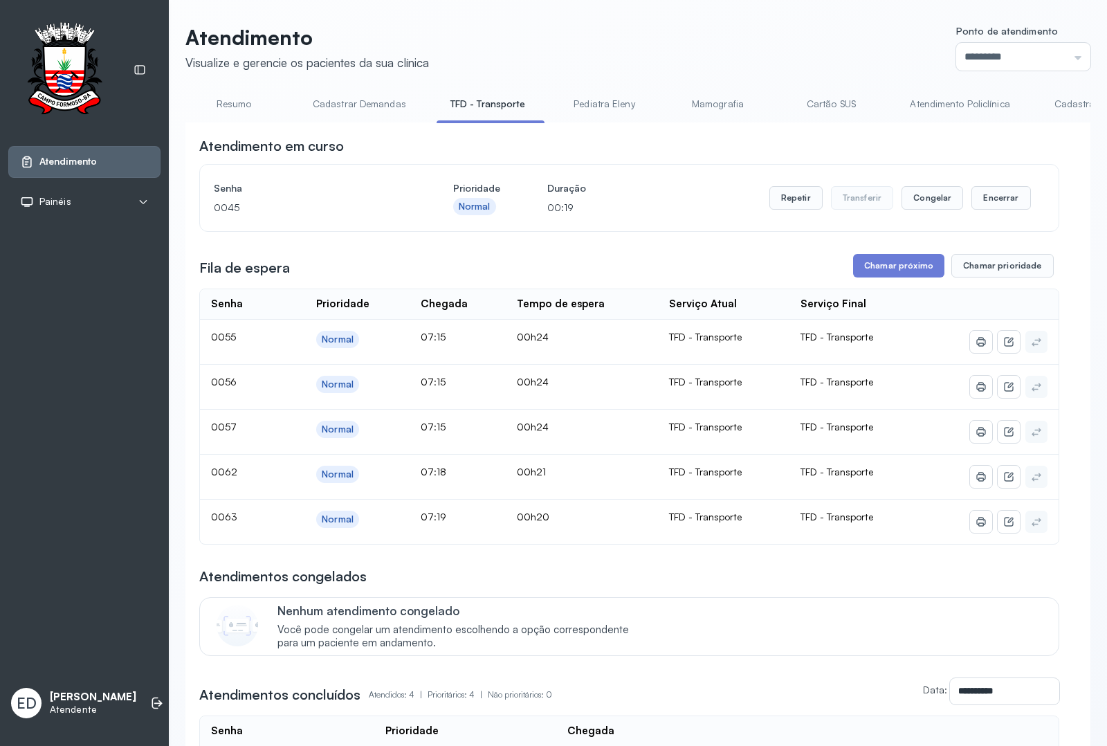
click at [681, 187] on div "Senha 0045 Prioridade Normal Duração 00:19 Repetir Transferir Congelar Encerrar" at bounding box center [629, 197] width 831 height 39
click at [885, 205] on button "Encerrar" at bounding box center [1000, 198] width 59 height 24
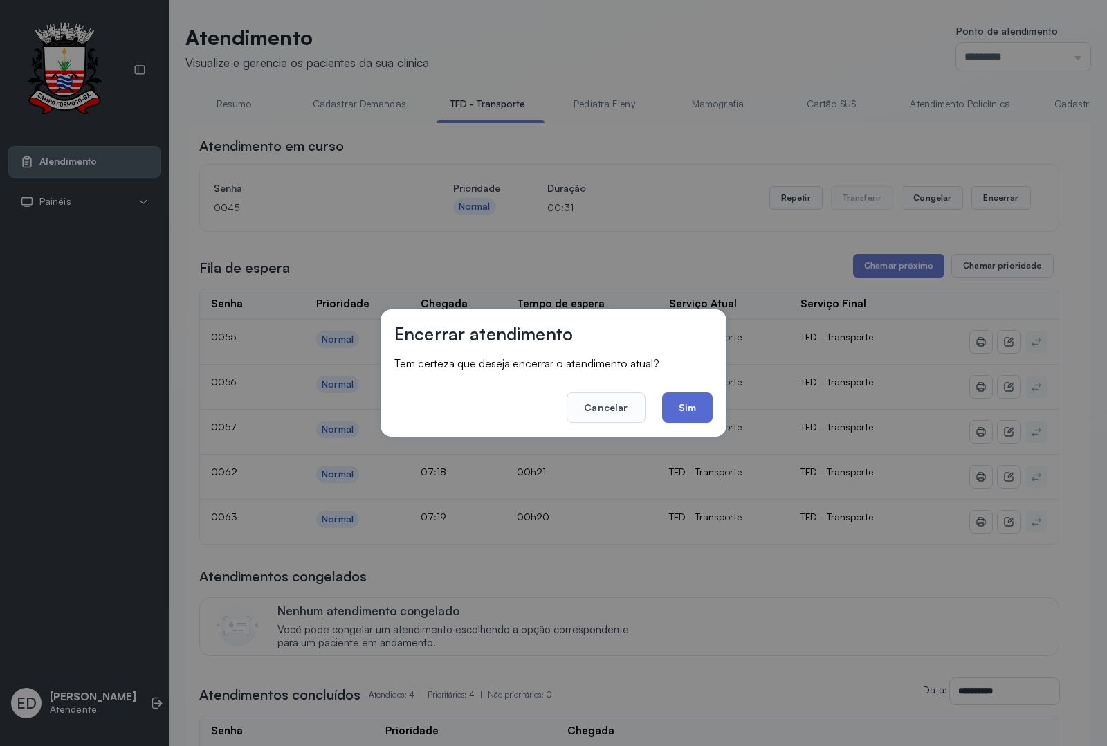
click at [688, 414] on button "Sim" at bounding box center [687, 407] width 51 height 30
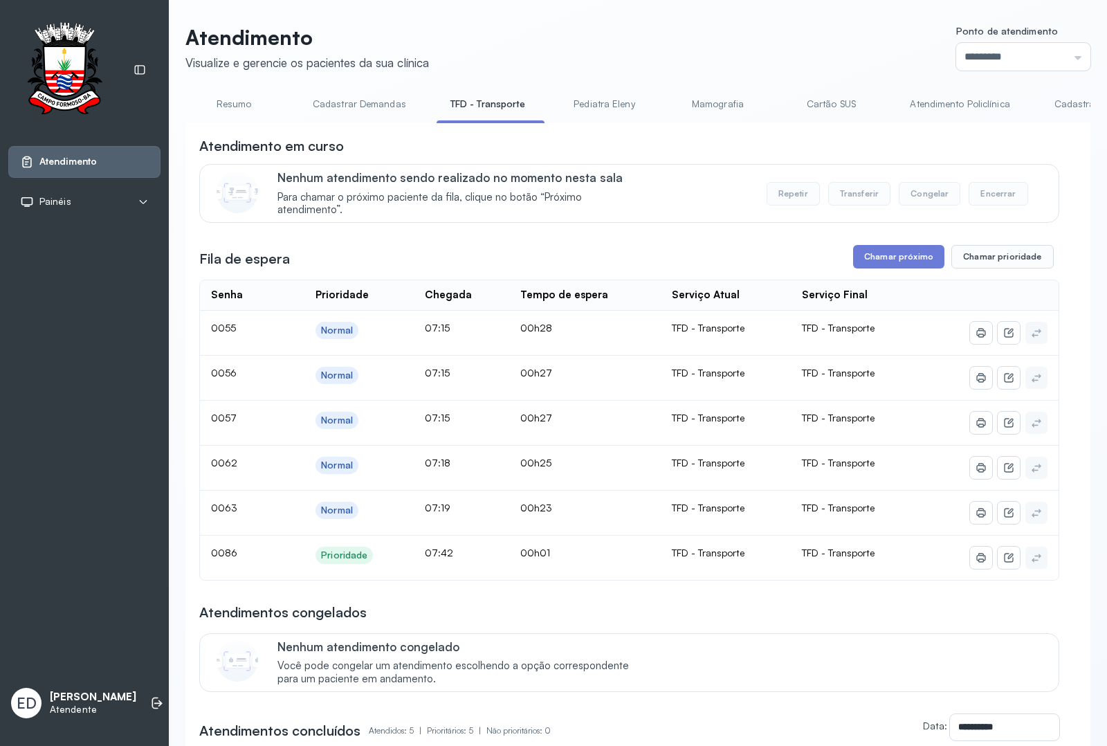
click at [708, 140] on div "Atendimento em curso" at bounding box center [629, 145] width 860 height 19
click at [727, 143] on div "Atendimento em curso" at bounding box center [629, 145] width 860 height 19
click at [727, 142] on div "Atendimento em curso" at bounding box center [629, 145] width 860 height 19
click at [885, 264] on button "Chamar próximo" at bounding box center [898, 257] width 91 height 24
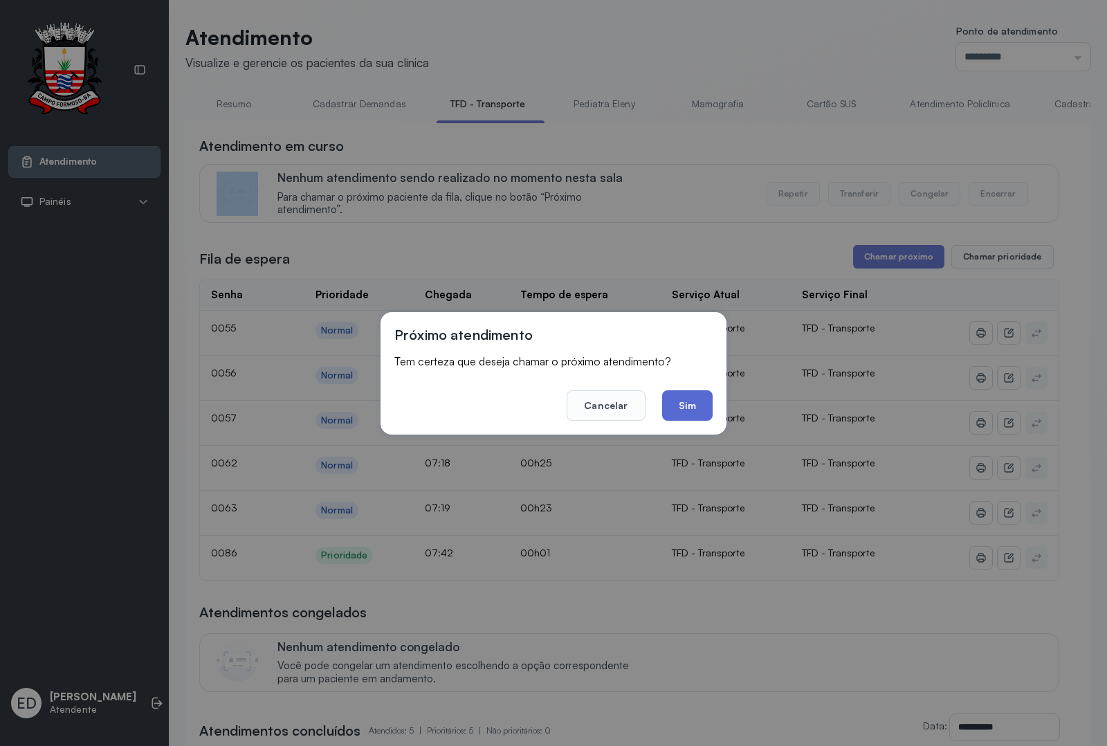
click at [688, 403] on button "Sim" at bounding box center [687, 405] width 51 height 30
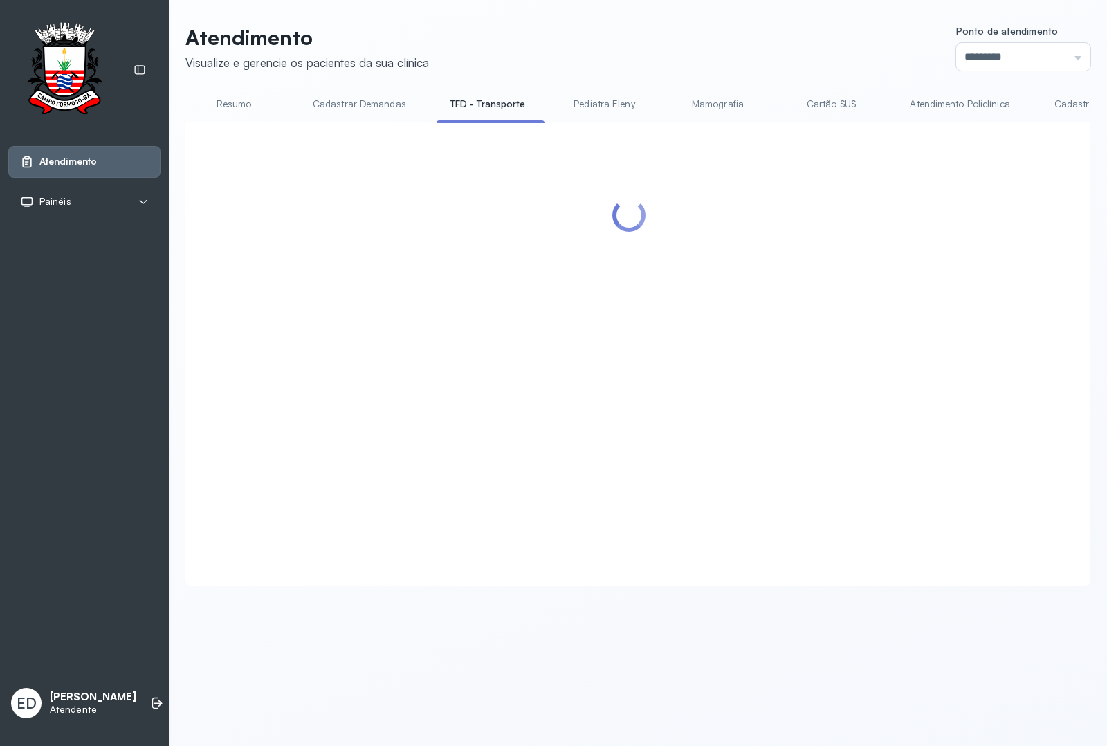
click at [701, 95] on link "Mamografia" at bounding box center [717, 104] width 97 height 23
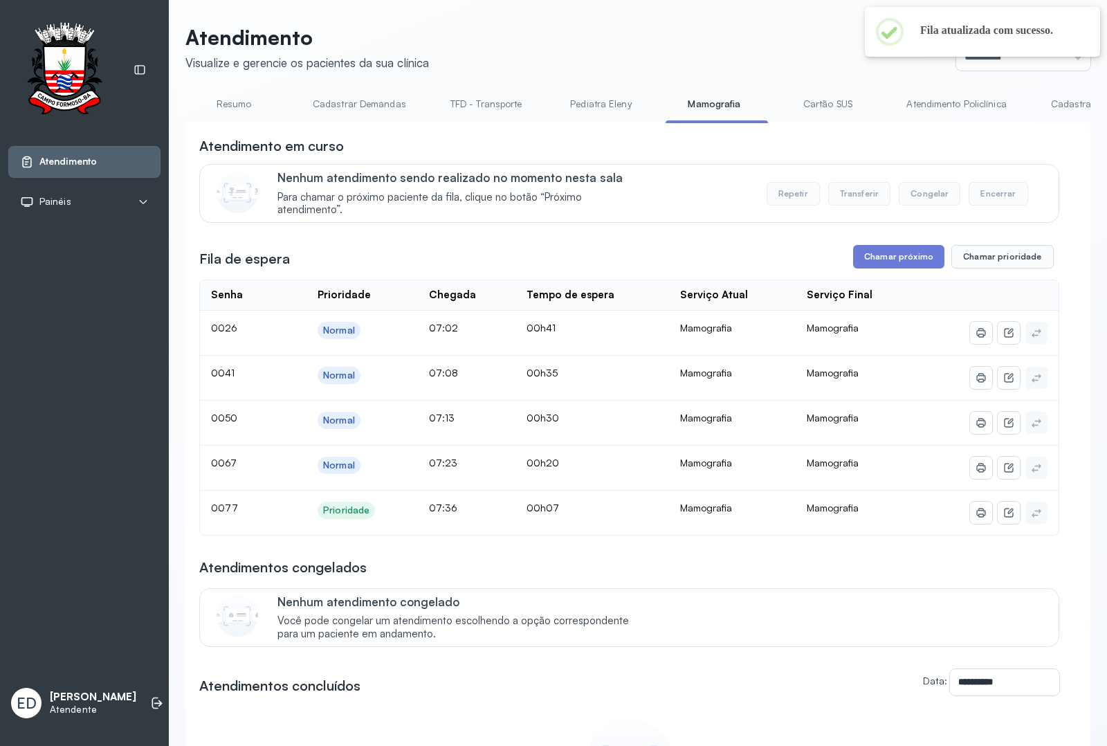
click at [486, 107] on link "TFD - Transporte" at bounding box center [487, 104] width 100 height 23
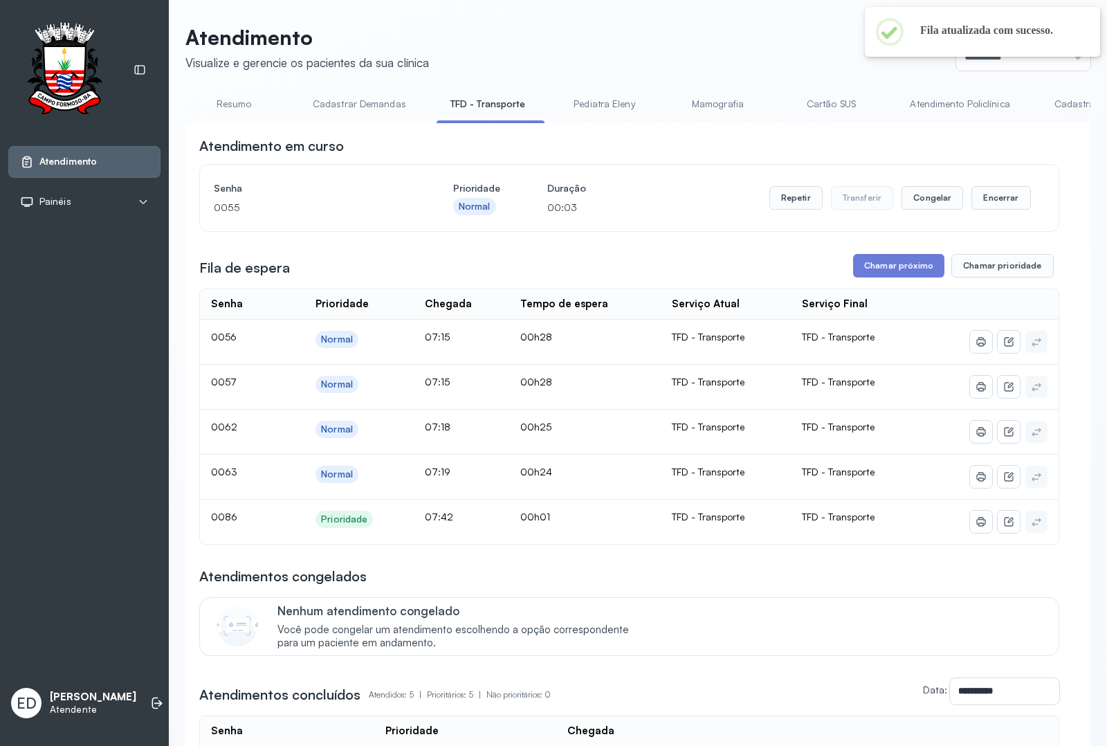
click at [675, 149] on div "Atendimento em curso" at bounding box center [629, 145] width 860 height 19
click at [885, 199] on button "Encerrar" at bounding box center [1000, 198] width 59 height 24
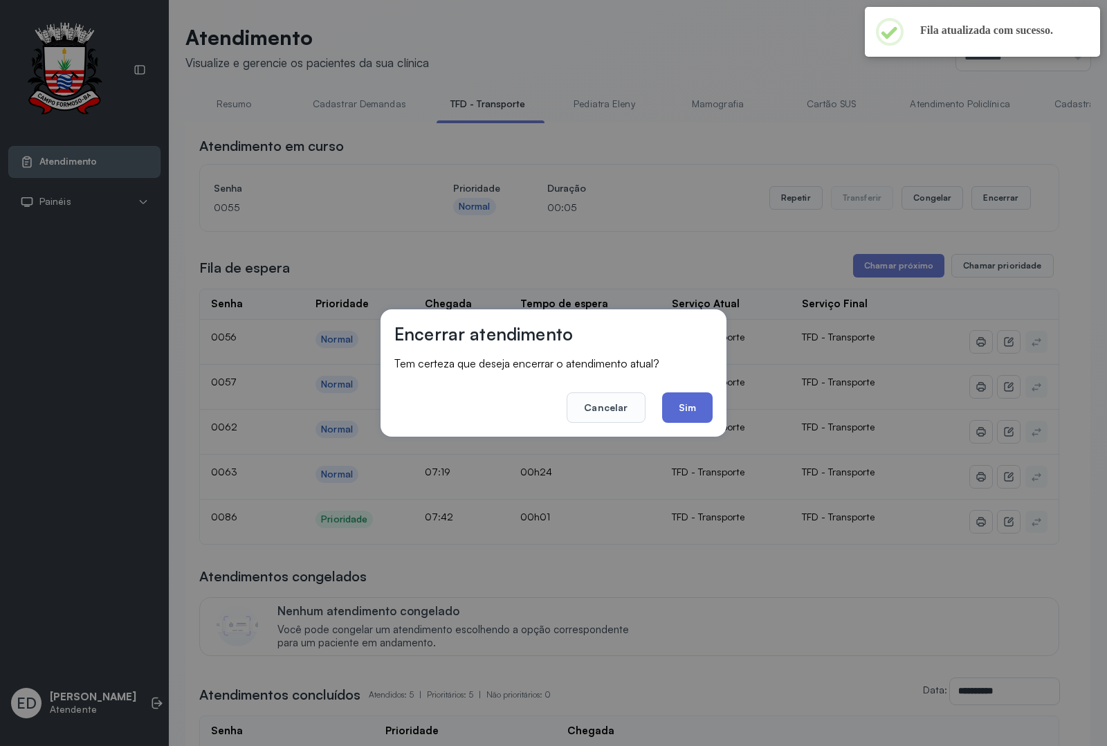
click at [686, 413] on button "Sim" at bounding box center [687, 407] width 51 height 30
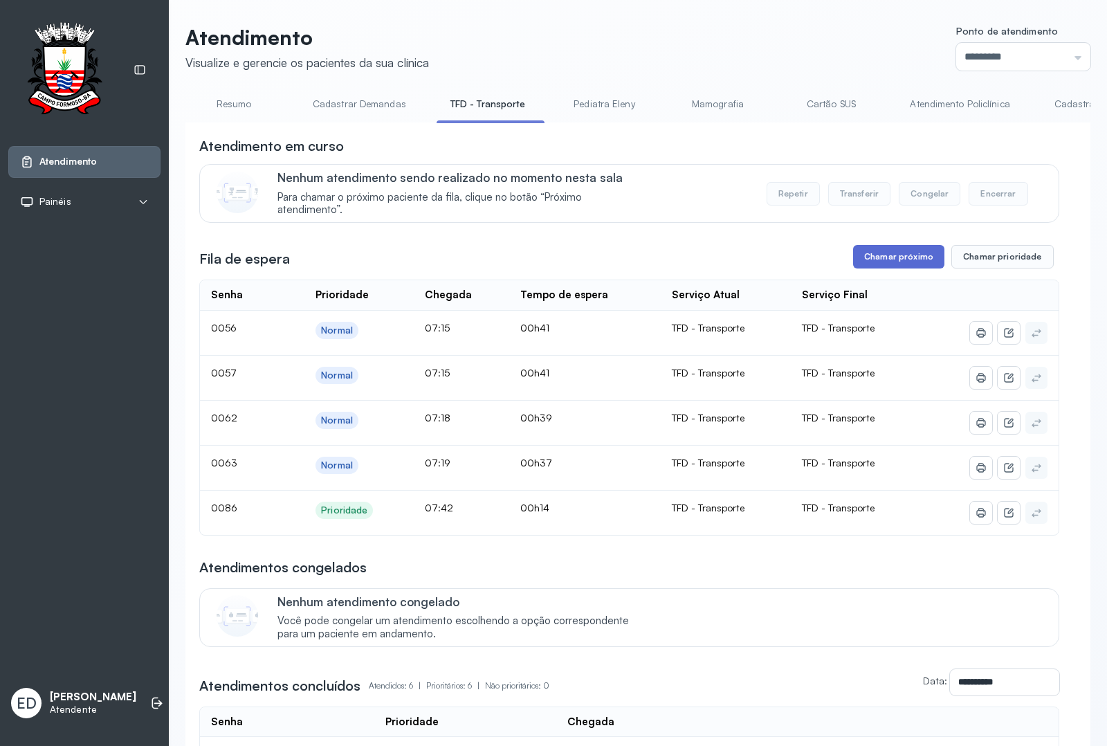
click at [884, 260] on button "Chamar próximo" at bounding box center [898, 257] width 91 height 24
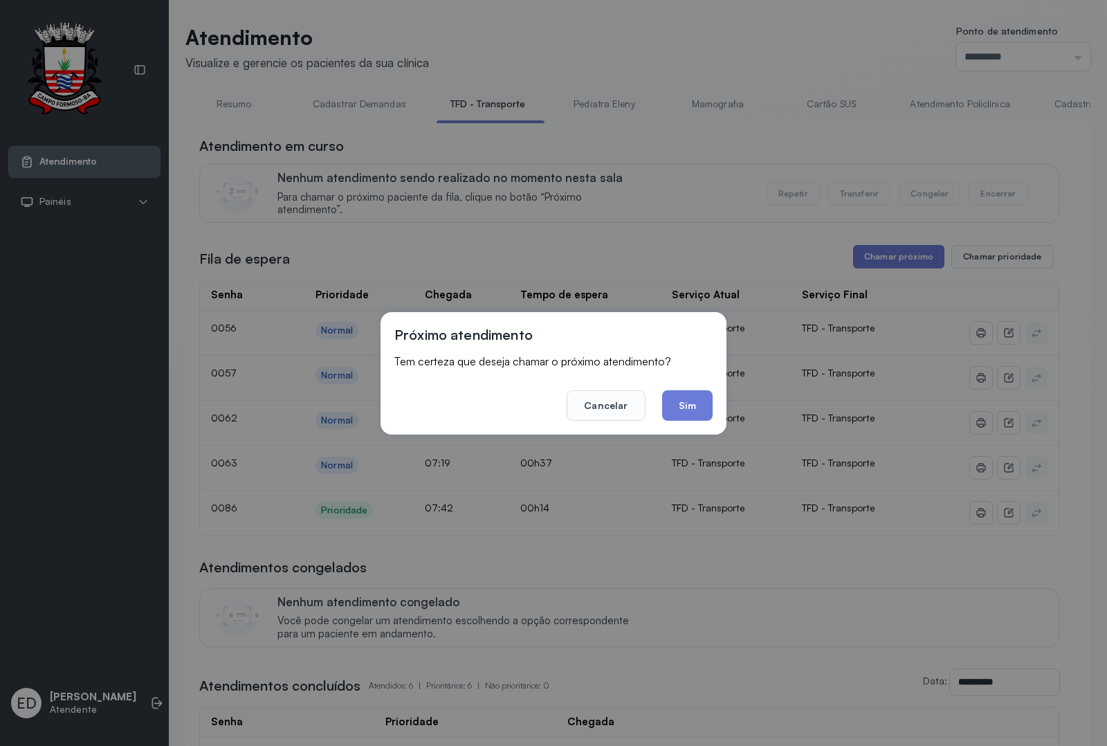
click at [702, 403] on button "Sim" at bounding box center [687, 405] width 51 height 30
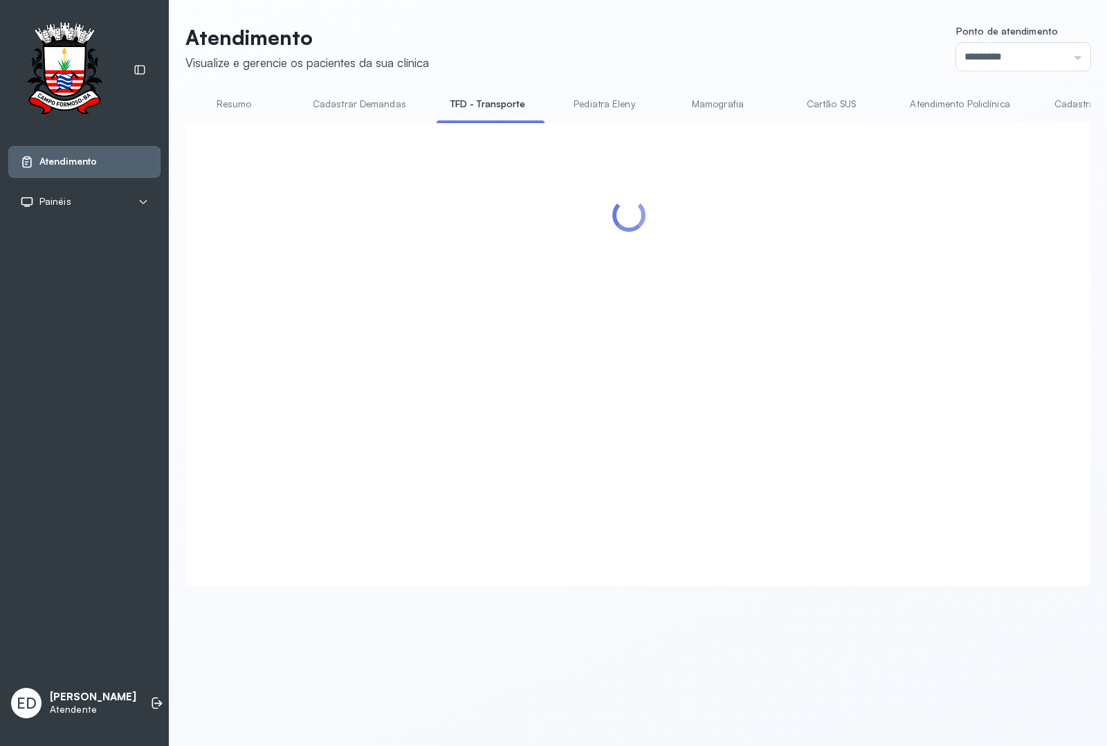
click at [715, 46] on header "Atendimento Visualize e gerencie os pacientes da sua clínica Ponto de atendimen…" at bounding box center [637, 48] width 905 height 46
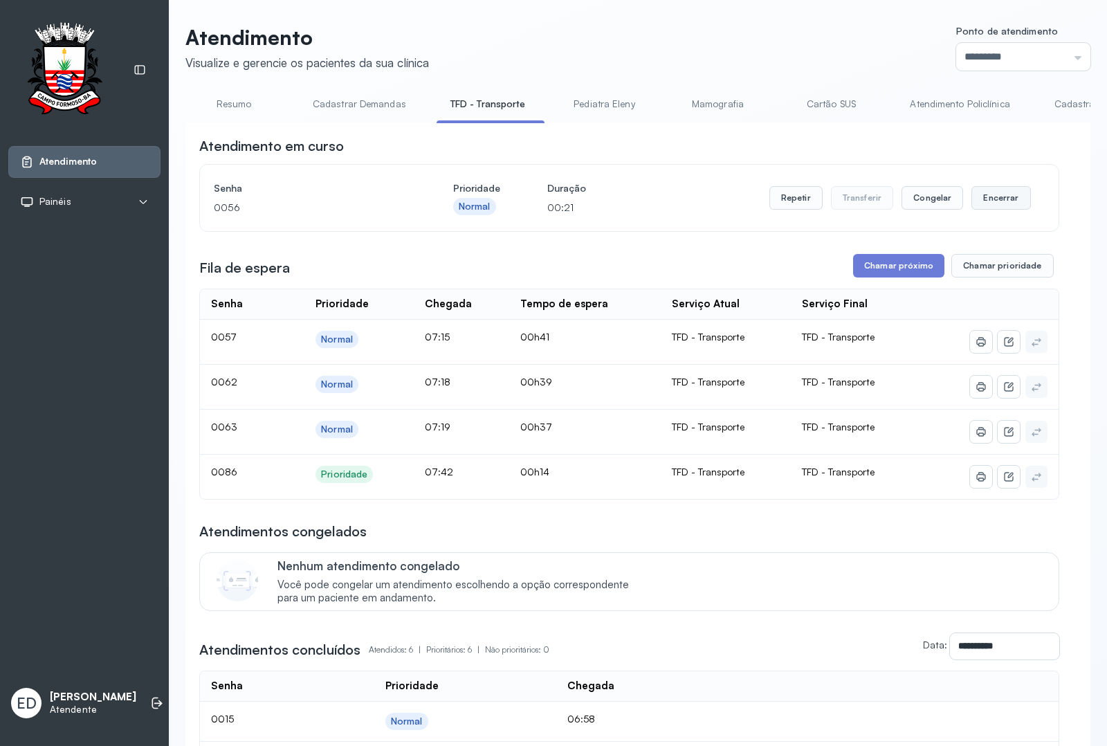
click at [885, 204] on button "Encerrar" at bounding box center [1000, 198] width 59 height 24
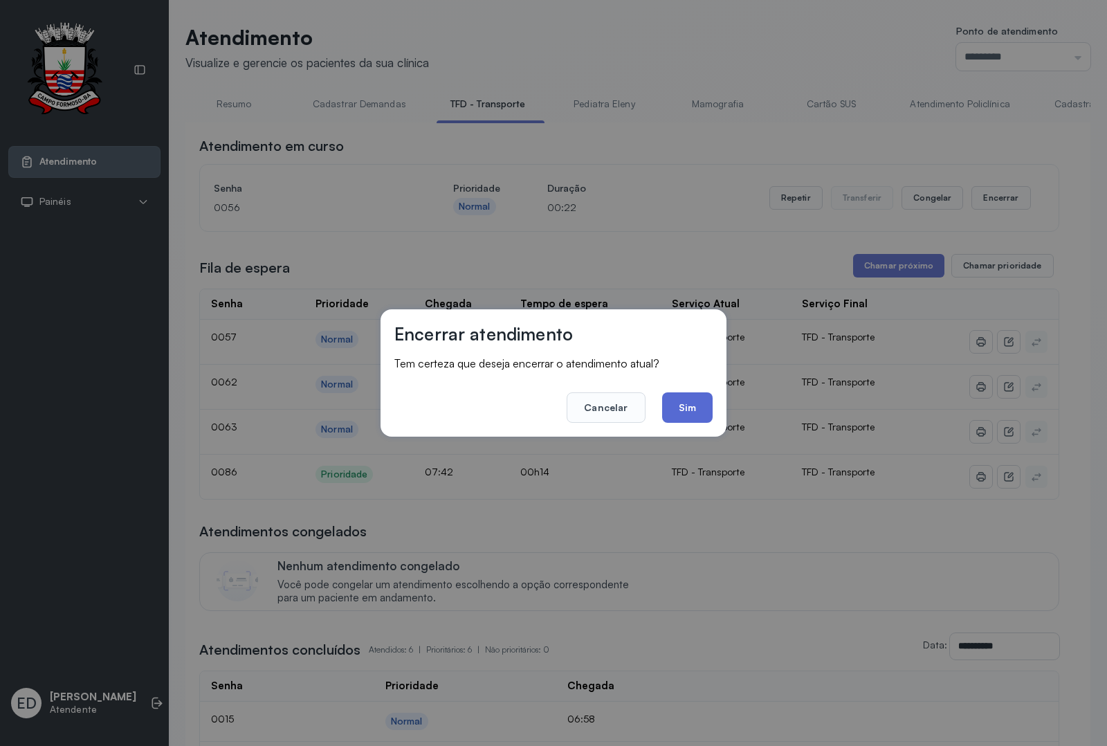
click at [686, 410] on button "Sim" at bounding box center [687, 407] width 51 height 30
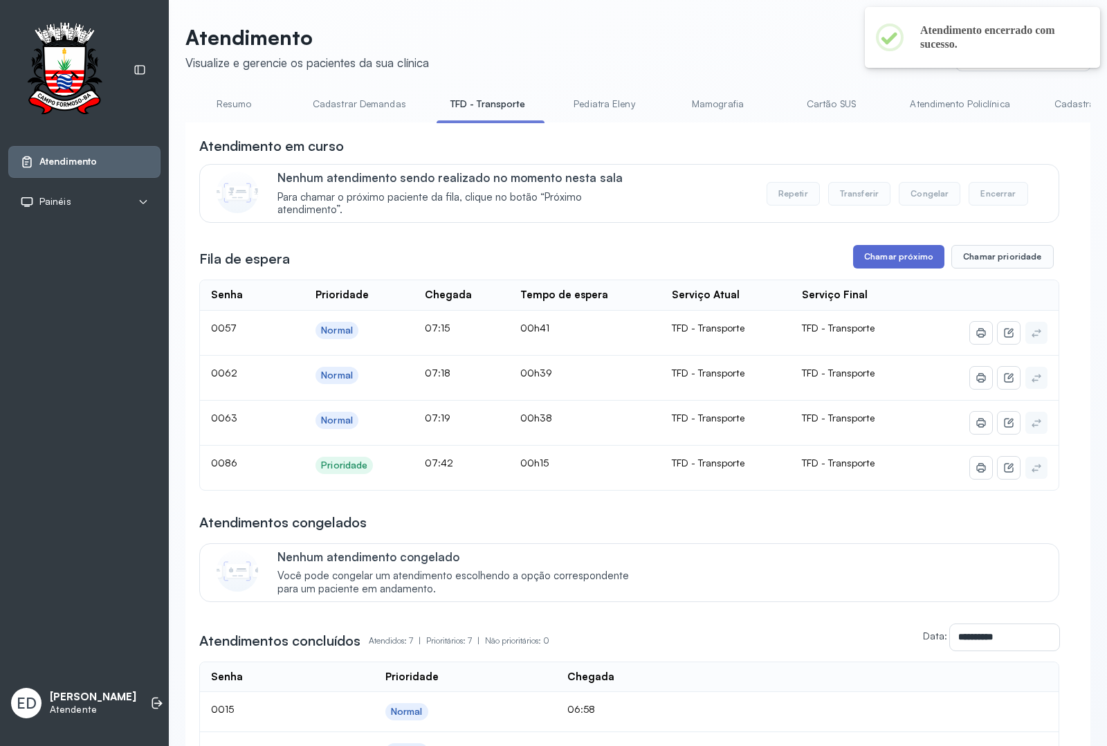
click at [884, 263] on button "Chamar próximo" at bounding box center [898, 257] width 91 height 24
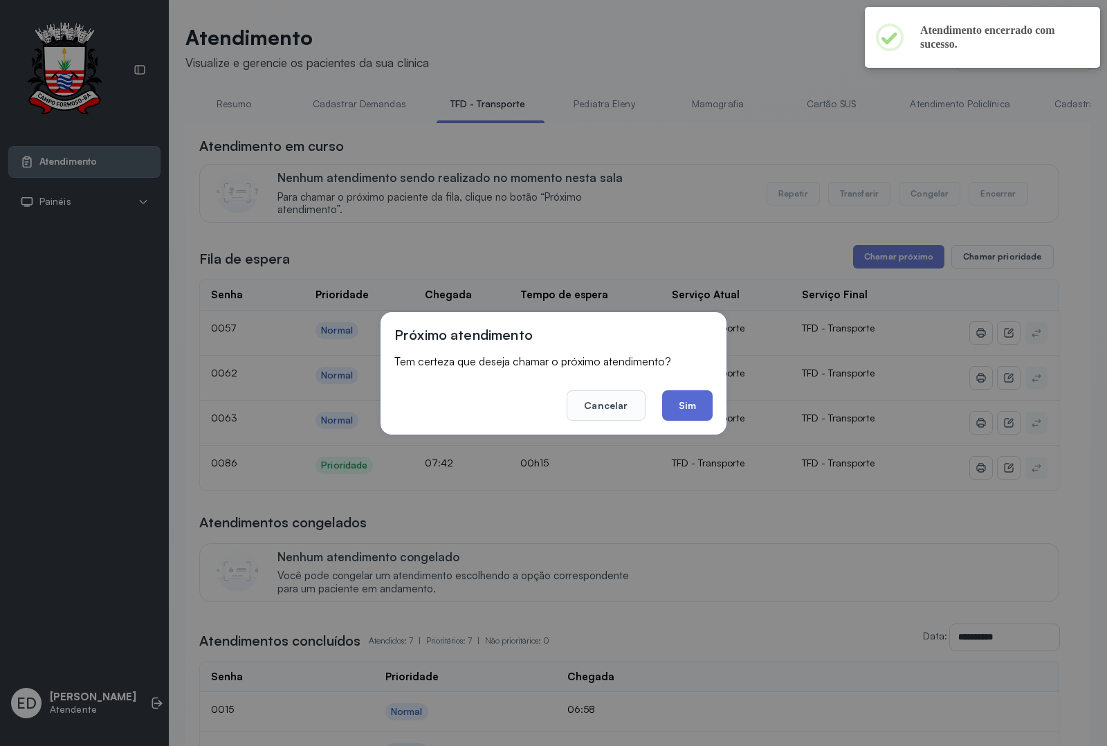
click at [690, 407] on button "Sim" at bounding box center [687, 405] width 51 height 30
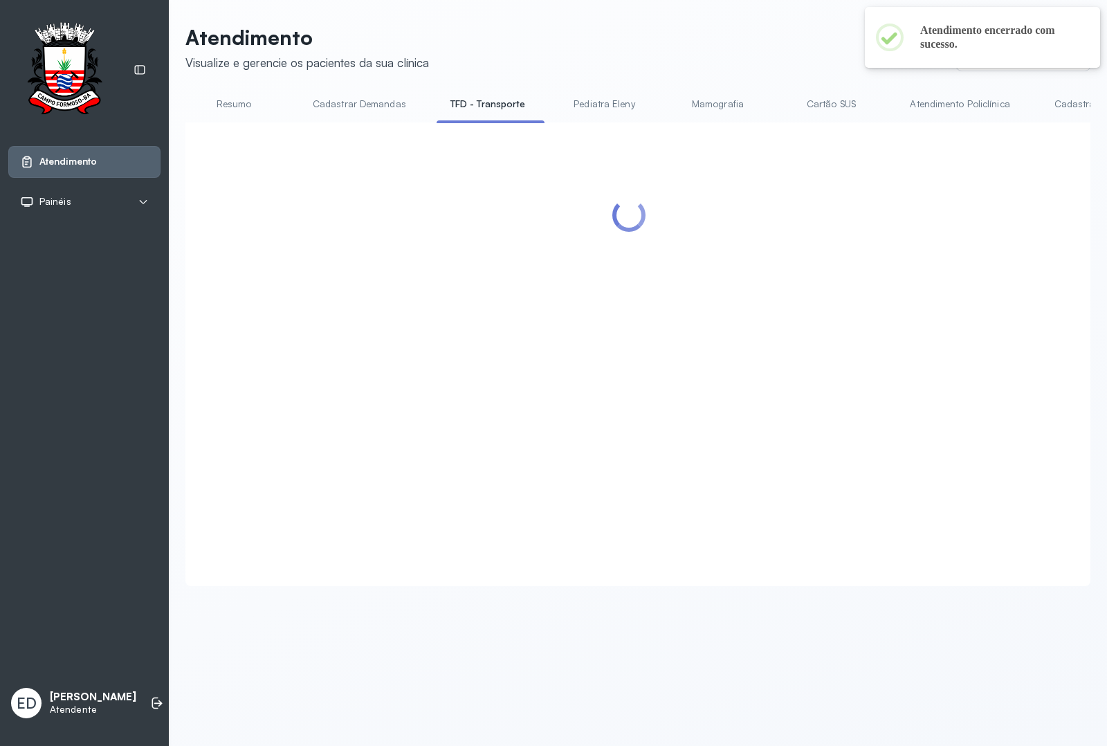
click at [730, 44] on header "Atendimento Visualize e gerencie os pacientes da sua clínica Ponto de atendimen…" at bounding box center [637, 48] width 905 height 46
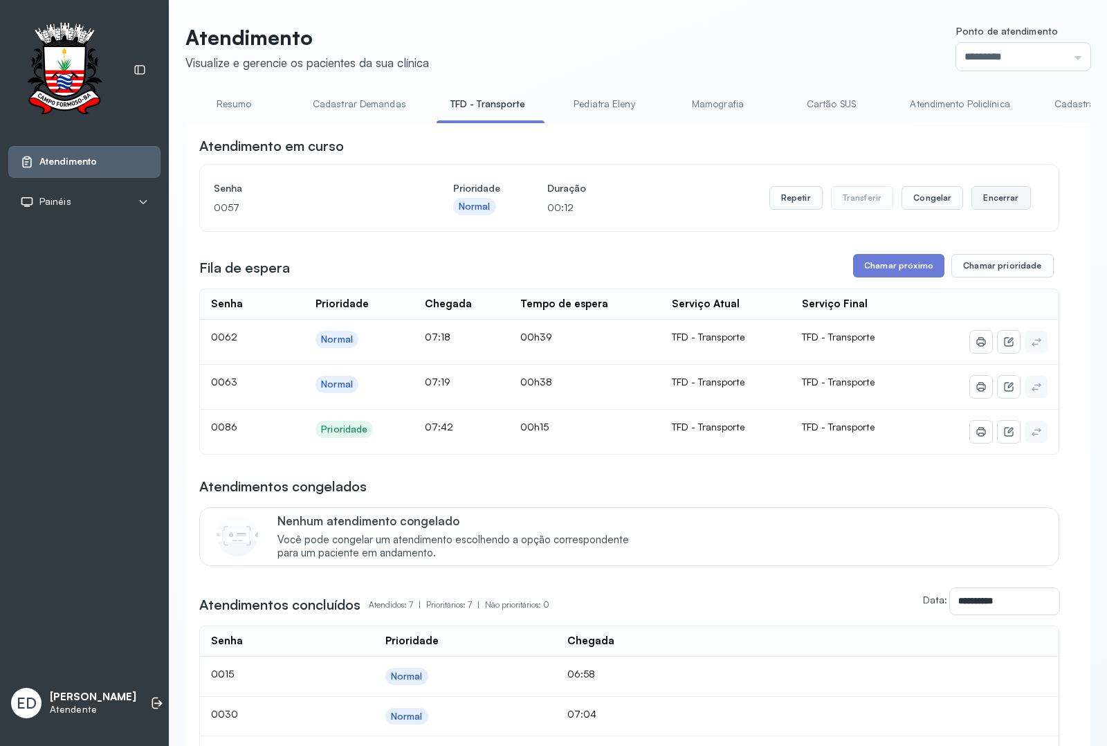
click at [885, 198] on button "Encerrar" at bounding box center [1000, 198] width 59 height 24
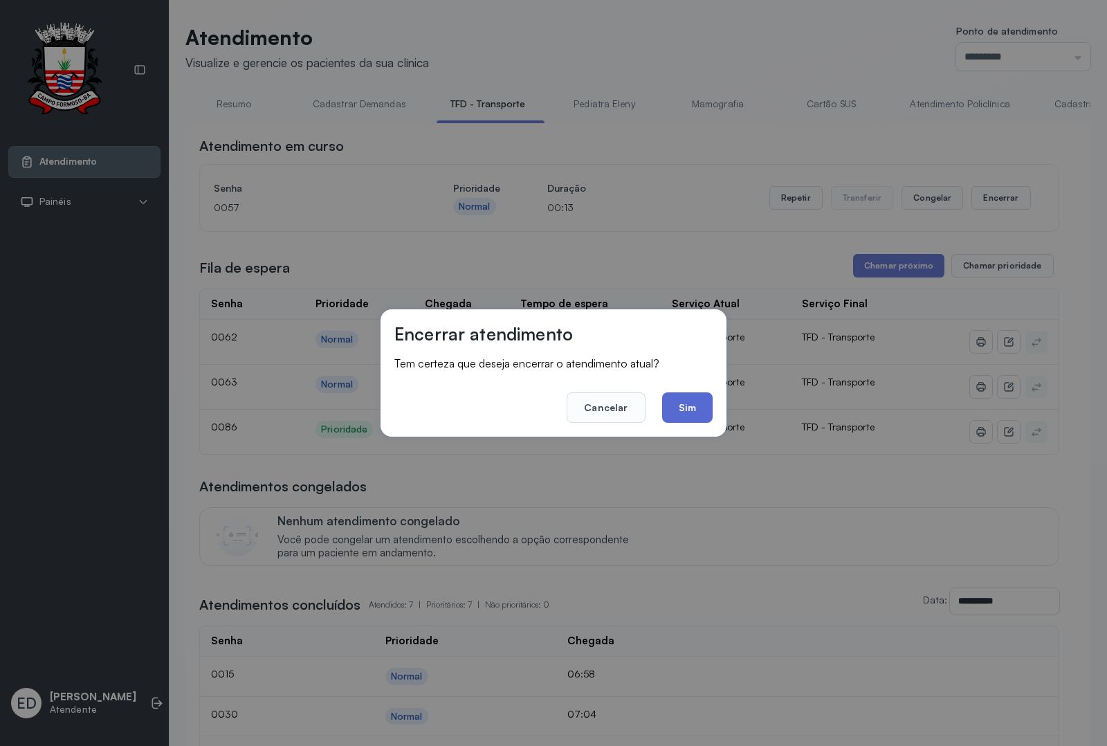
click at [693, 408] on button "Sim" at bounding box center [687, 407] width 51 height 30
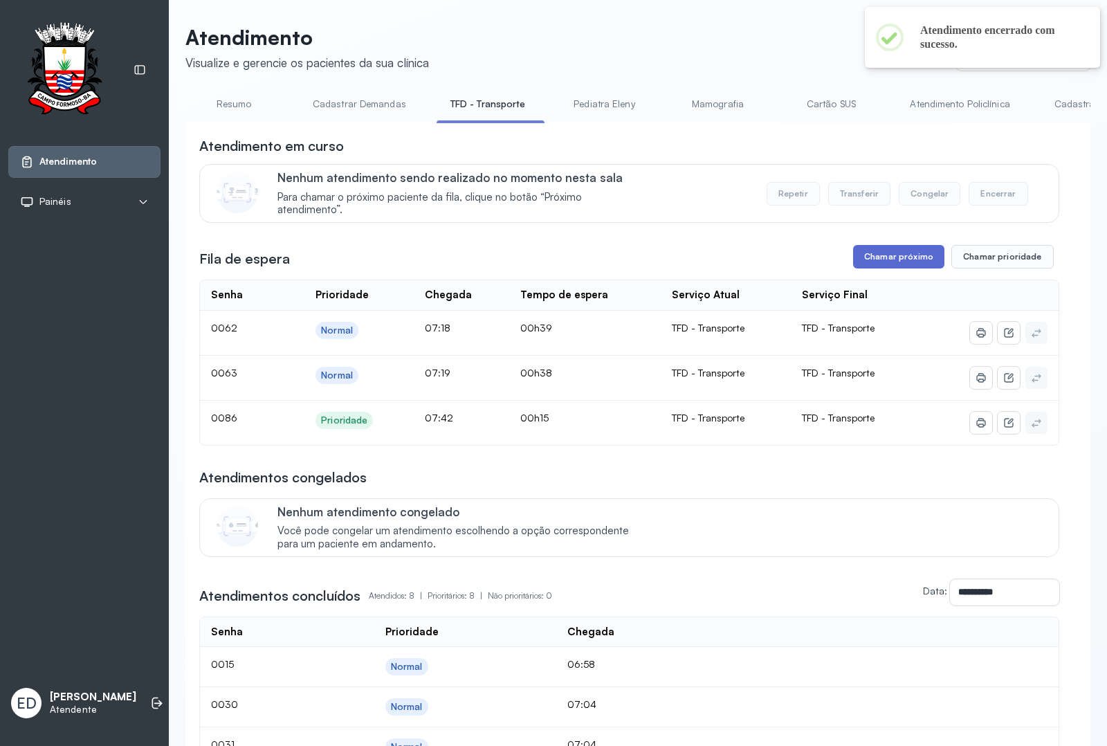
click at [857, 264] on button "Chamar próximo" at bounding box center [898, 257] width 91 height 24
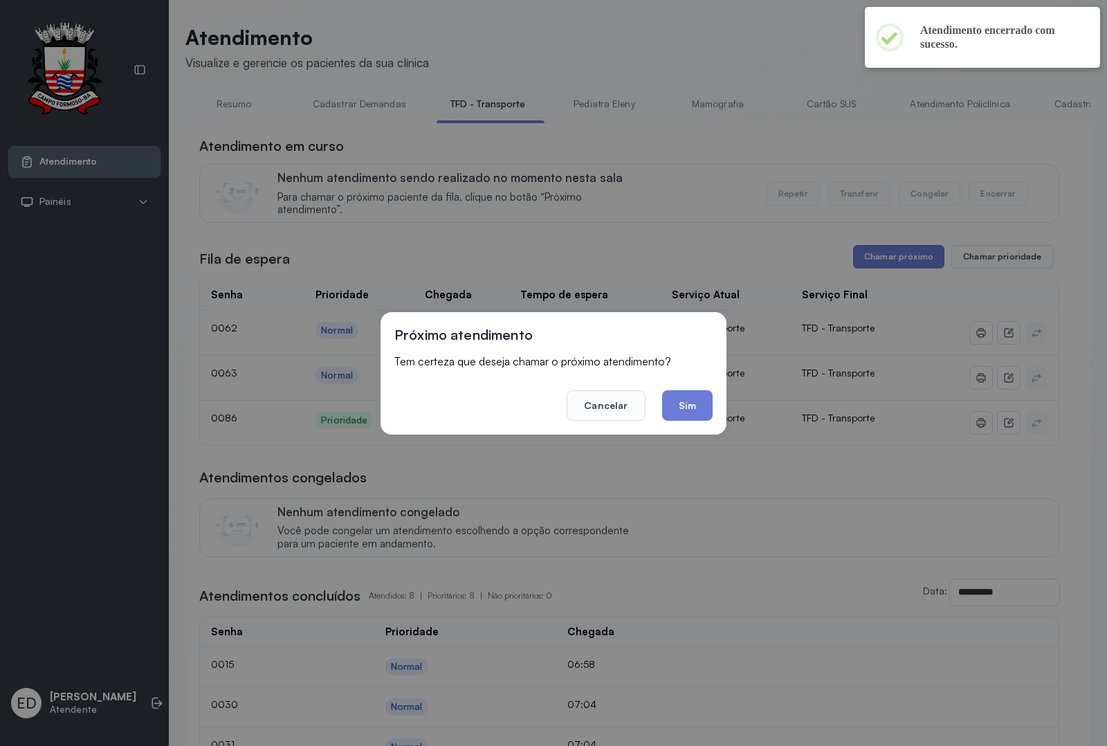
click at [685, 403] on button "Sim" at bounding box center [687, 405] width 51 height 30
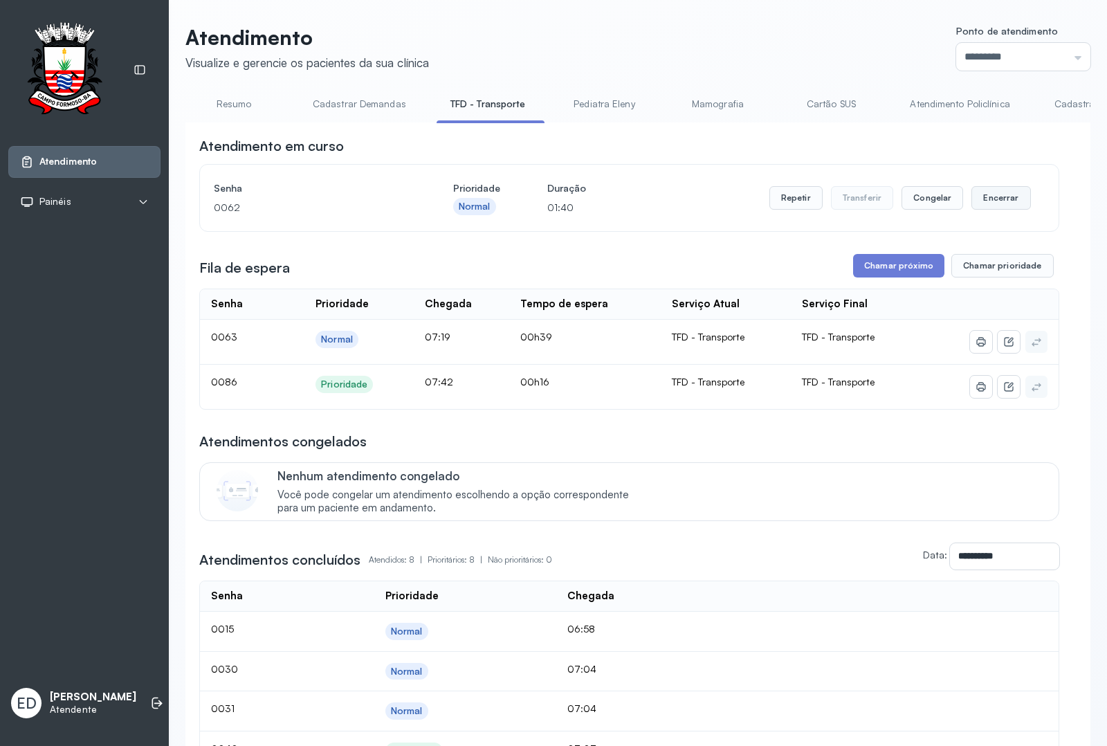
click at [885, 206] on button "Encerrar" at bounding box center [1000, 198] width 59 height 24
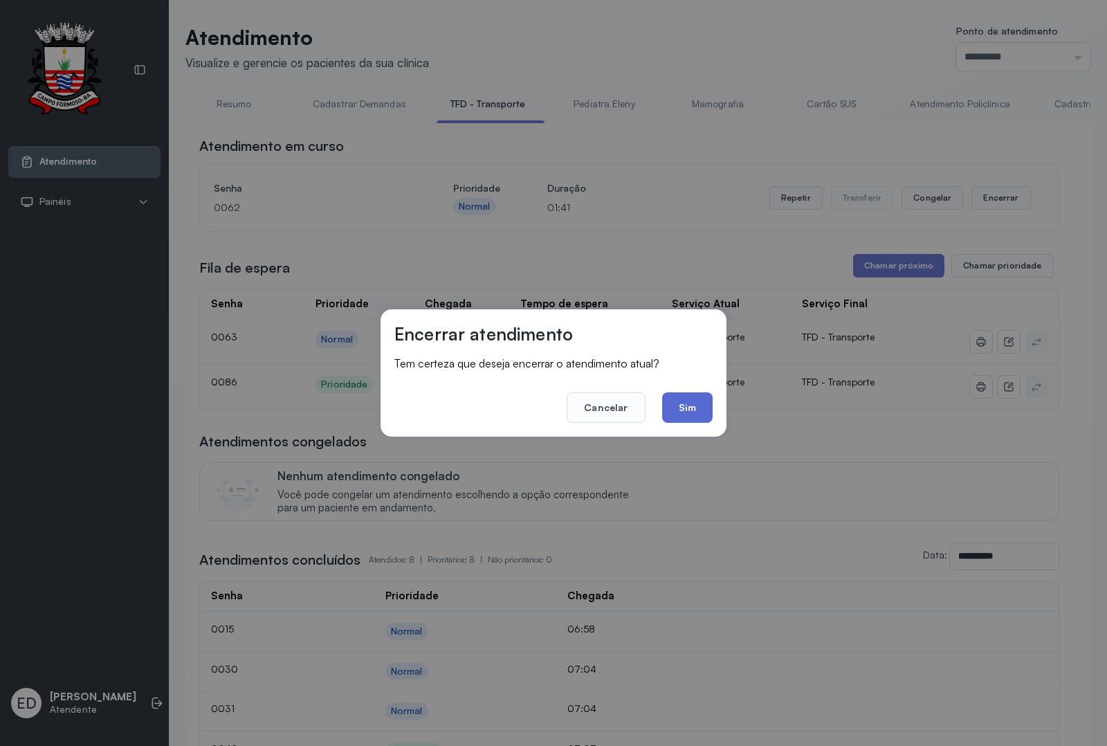
click at [686, 403] on button "Sim" at bounding box center [687, 407] width 51 height 30
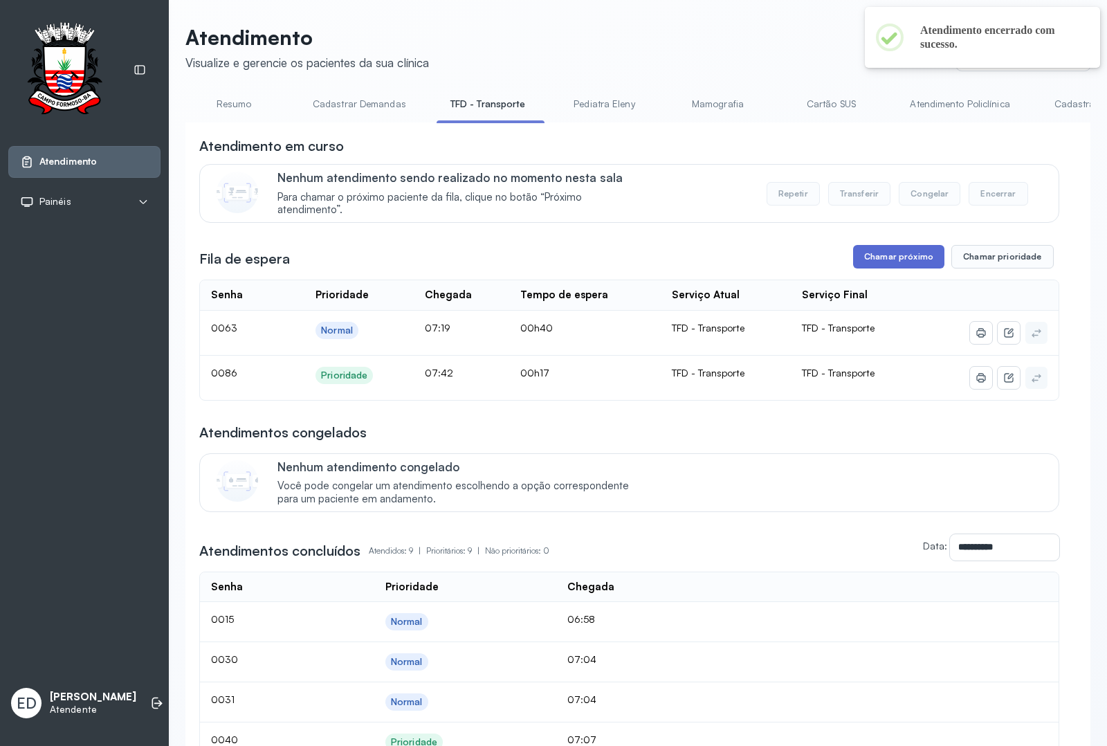
click at [885, 261] on button "Chamar próximo" at bounding box center [898, 257] width 91 height 24
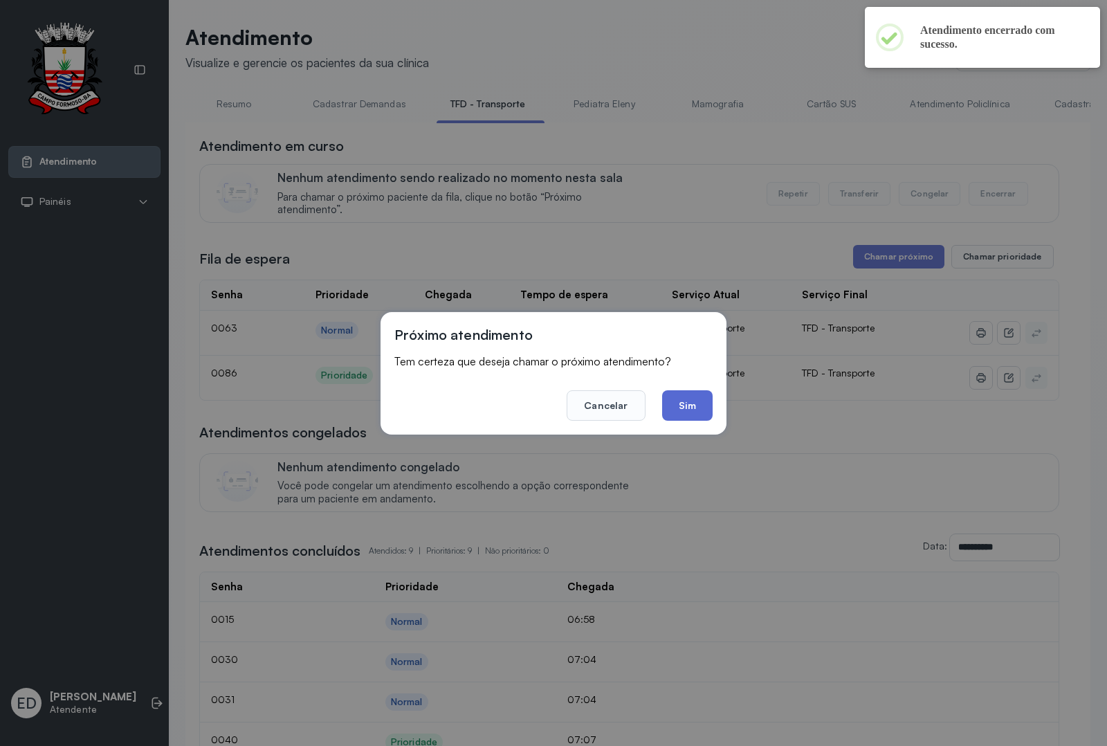
click at [685, 405] on button "Sim" at bounding box center [687, 405] width 51 height 30
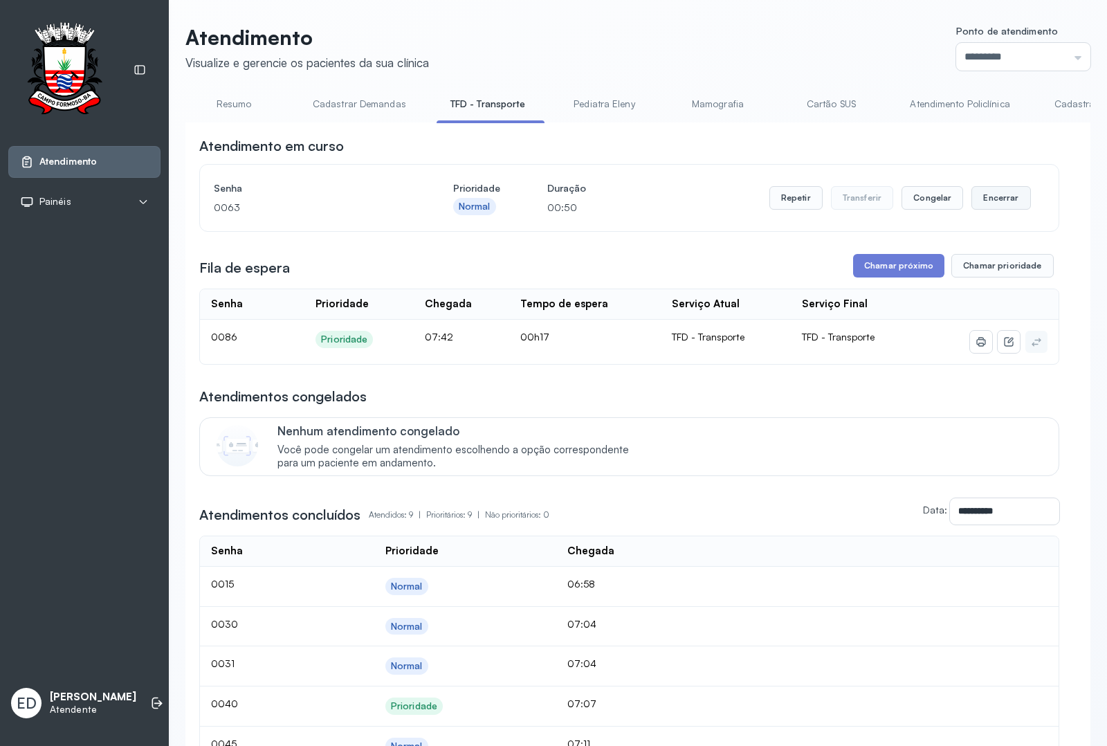
drag, startPoint x: 990, startPoint y: 196, endPoint x: 979, endPoint y: 199, distance: 11.4
click at [885, 199] on button "Encerrar" at bounding box center [1000, 198] width 59 height 24
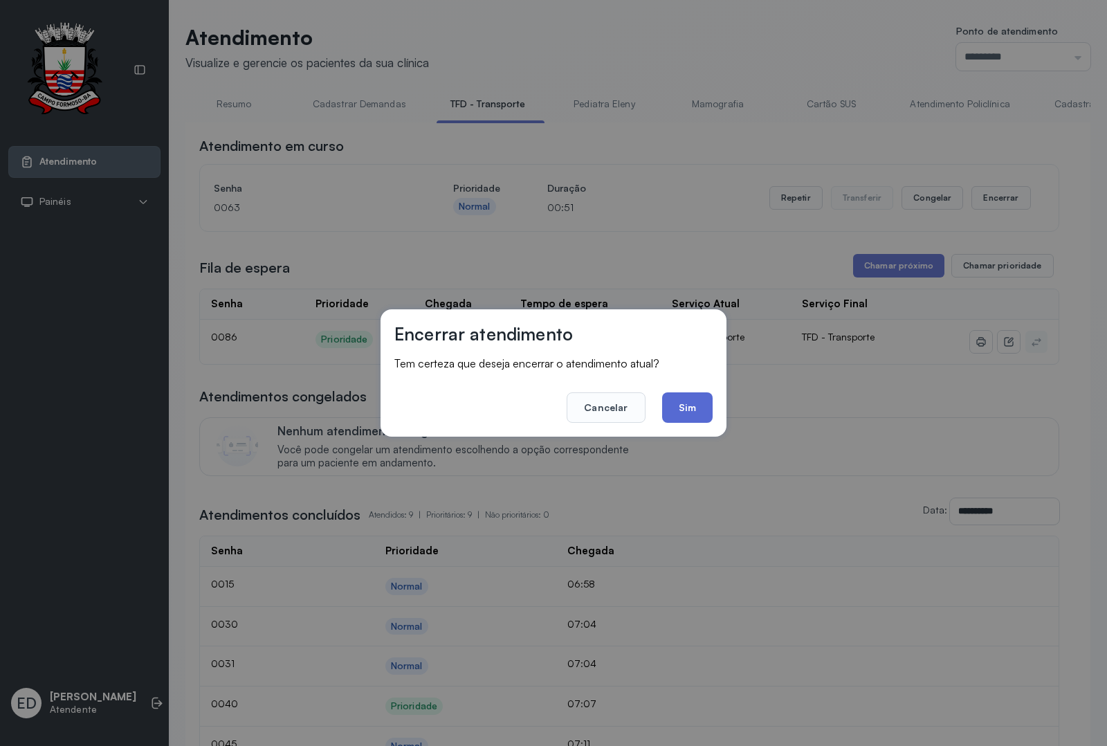
click at [696, 406] on button "Sim" at bounding box center [687, 407] width 51 height 30
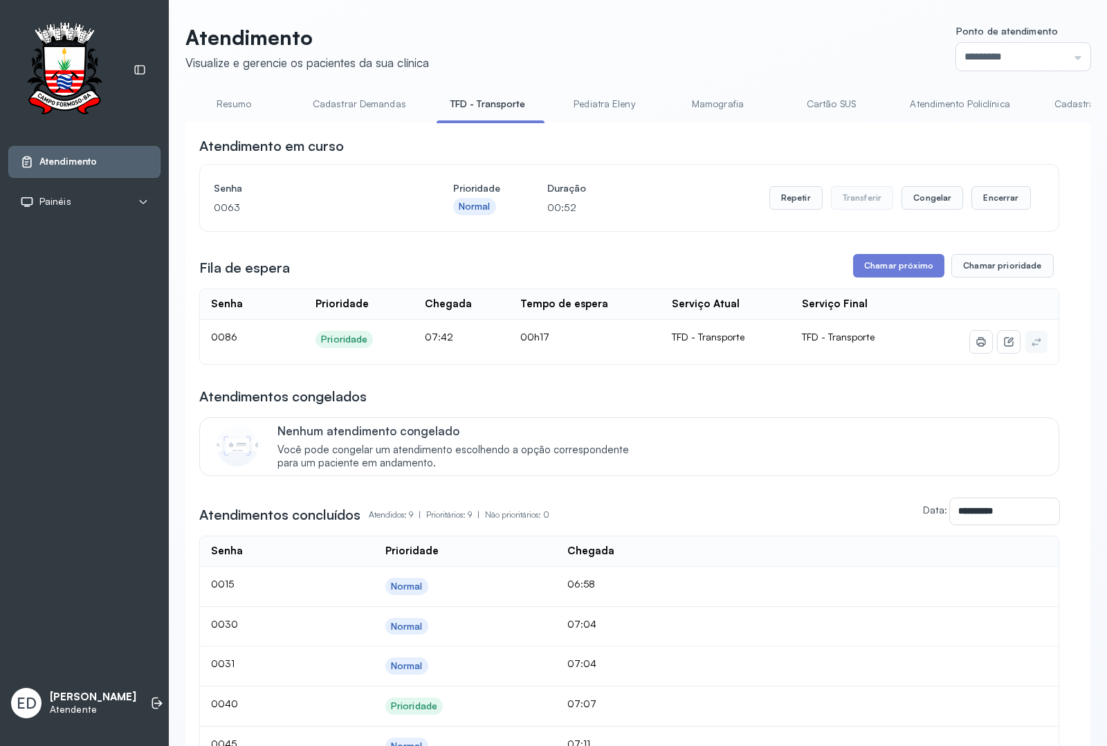
click at [709, 14] on div "Atendimento Visualize e gerencie os pacientes da sua clínica Ponto de atendimen…" at bounding box center [638, 527] width 938 height 1054
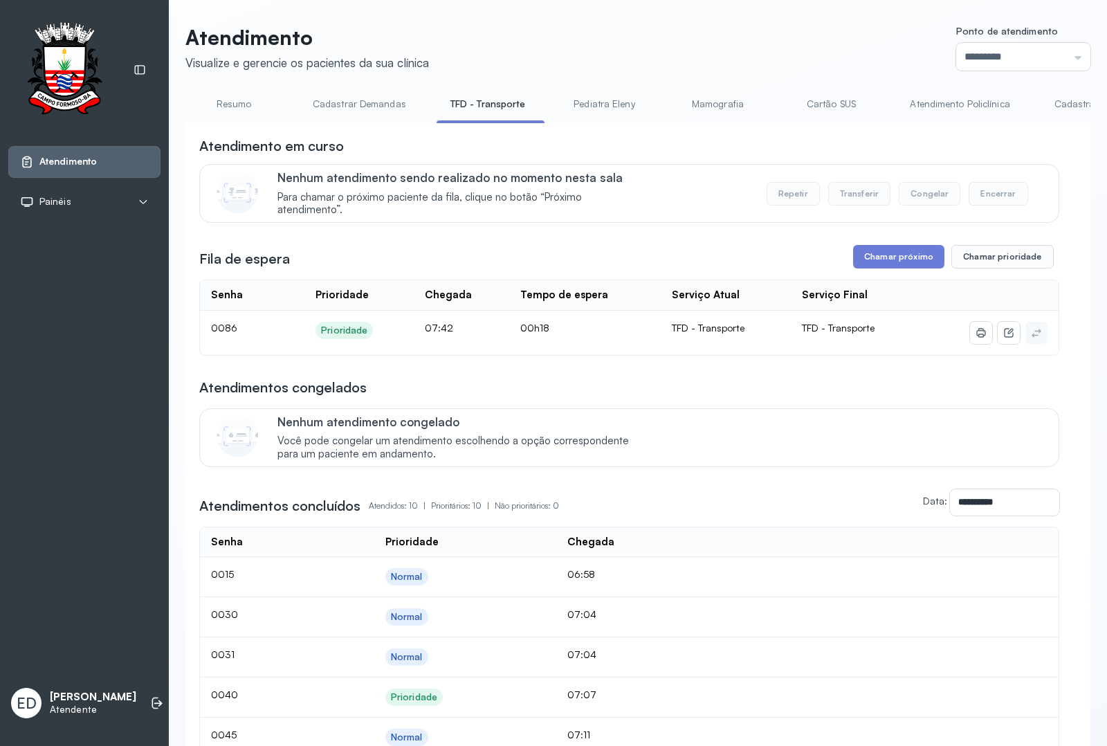
click at [735, 36] on header "Atendimento Visualize e gerencie os pacientes da sua clínica Ponto de atendimen…" at bounding box center [637, 48] width 905 height 46
click at [862, 264] on button "Chamar próximo" at bounding box center [898, 257] width 91 height 24
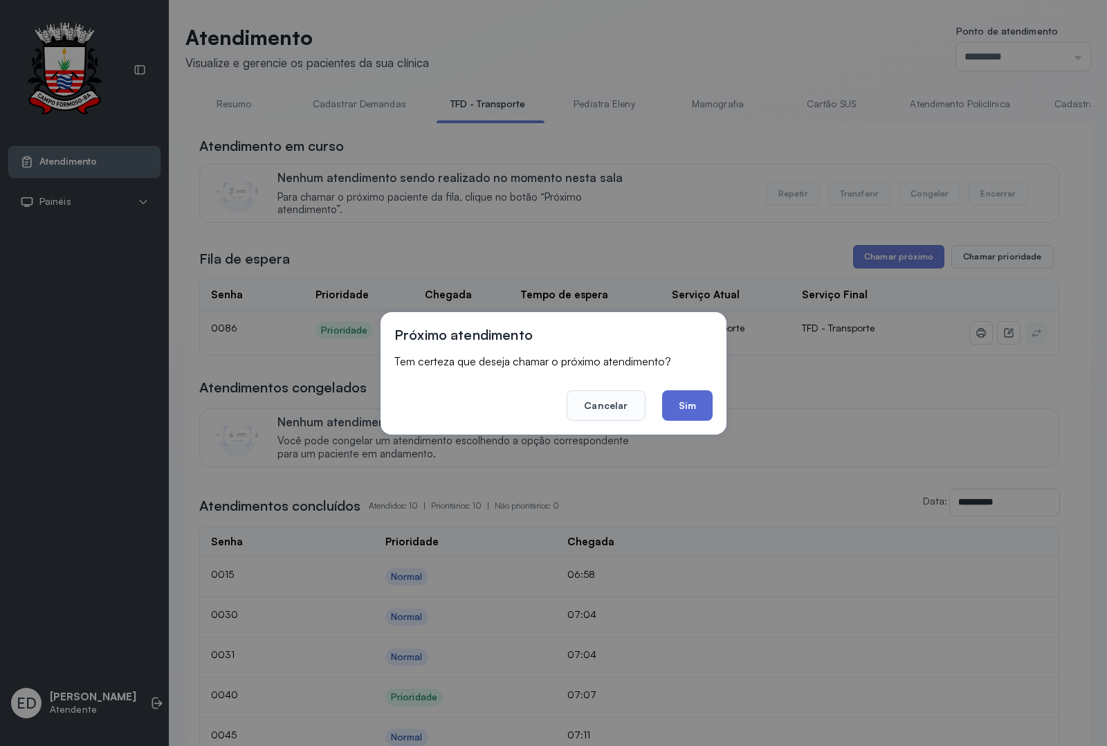
click at [688, 407] on button "Sim" at bounding box center [687, 405] width 51 height 30
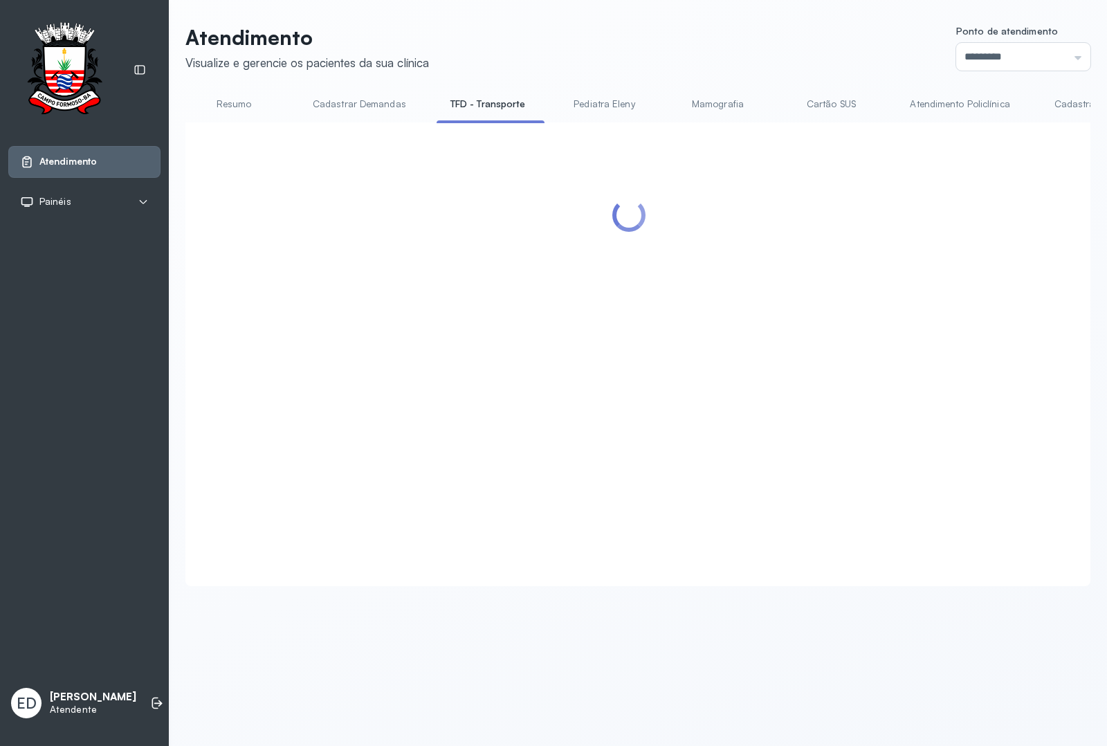
click at [661, 23] on div "Atendimento Visualize e gerencie os pacientes da sua clínica Ponto de atendimen…" at bounding box center [638, 312] width 938 height 625
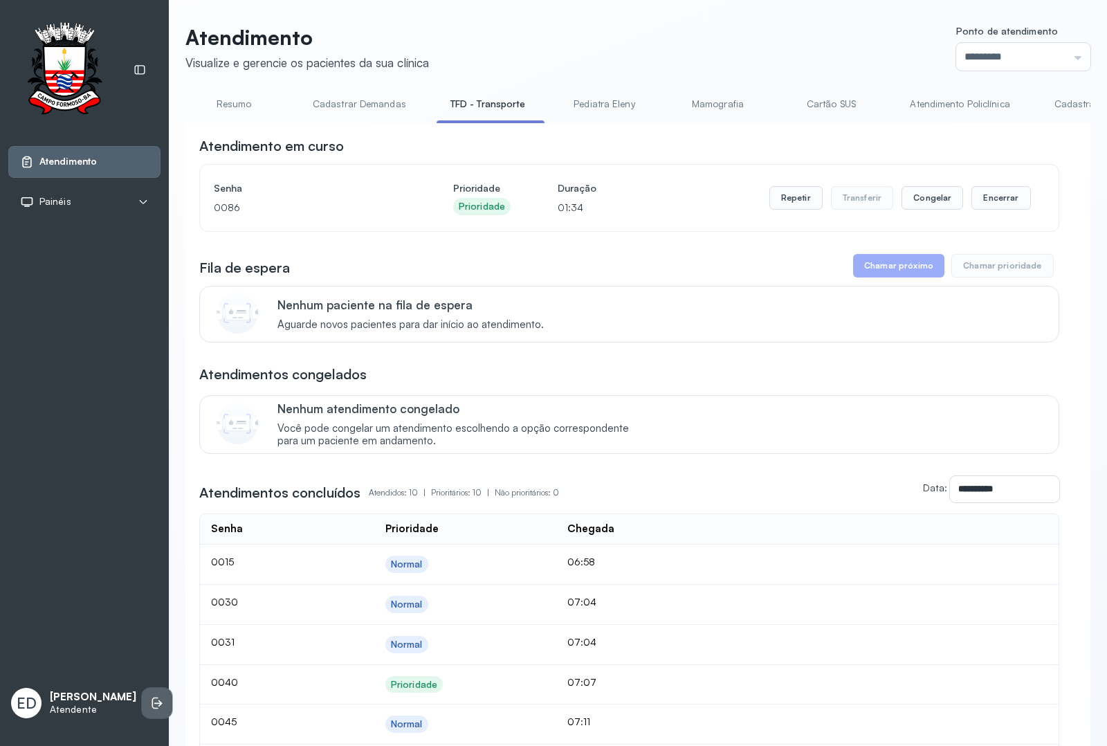
click at [152, 596] on icon at bounding box center [155, 703] width 6 height 12
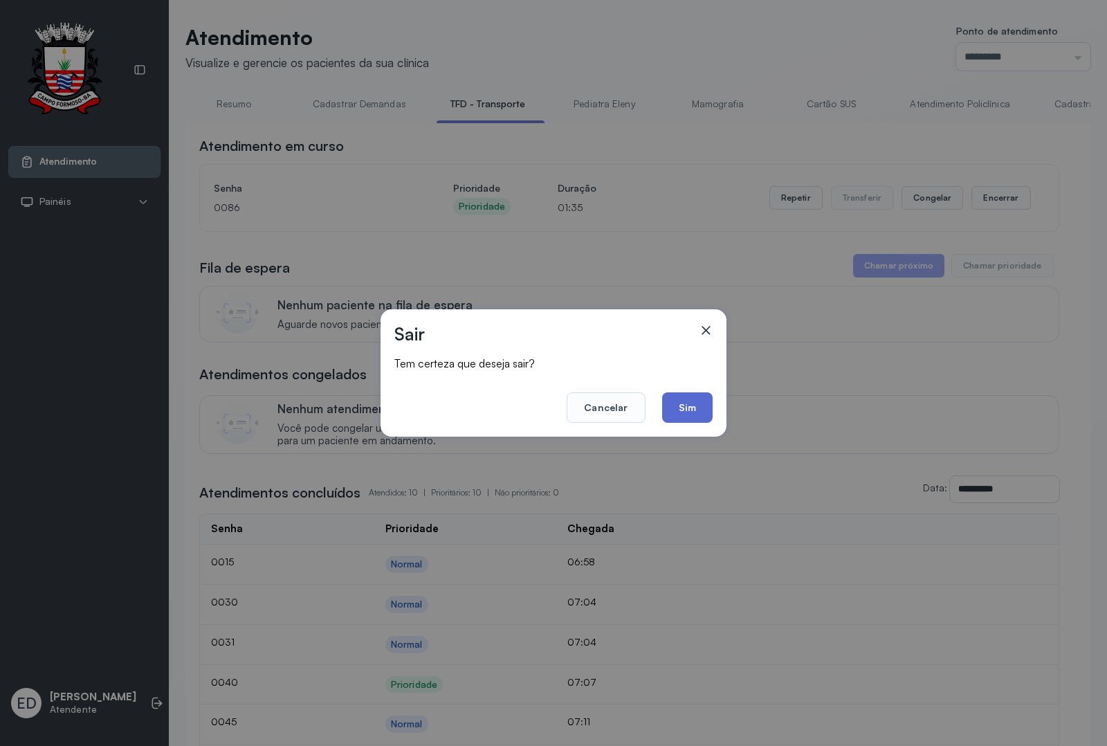
click at [690, 403] on button "Sim" at bounding box center [687, 407] width 51 height 30
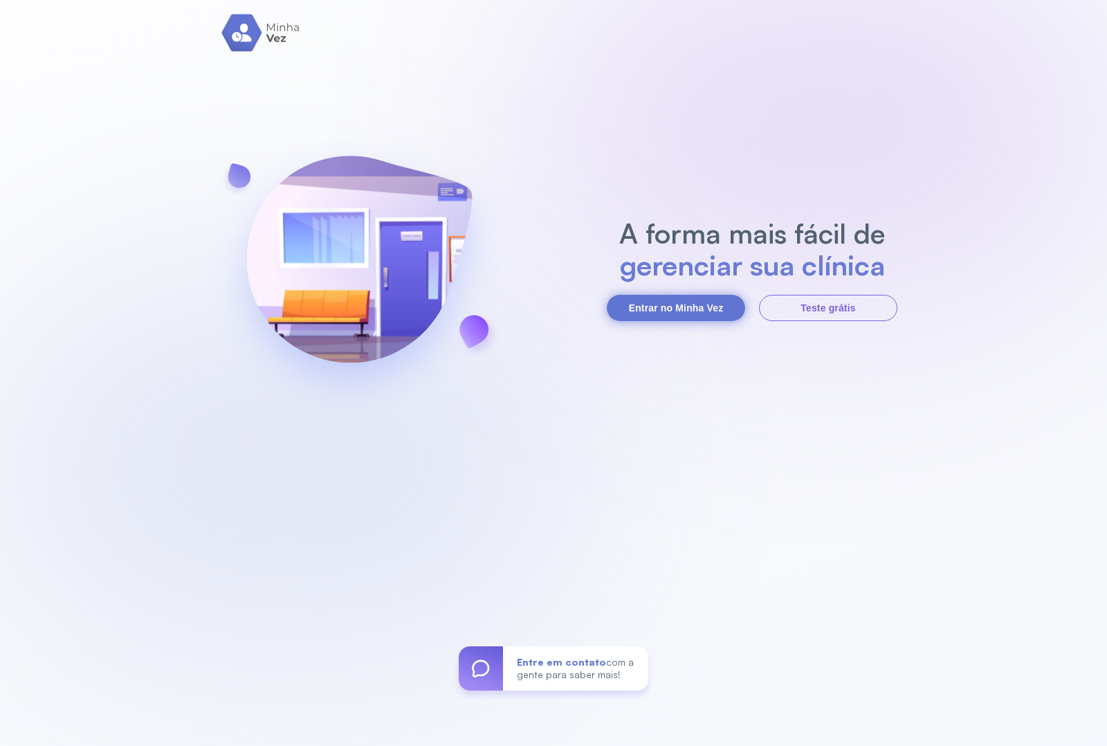
click at [650, 309] on button "Entrar no Minha Vez" at bounding box center [676, 308] width 138 height 26
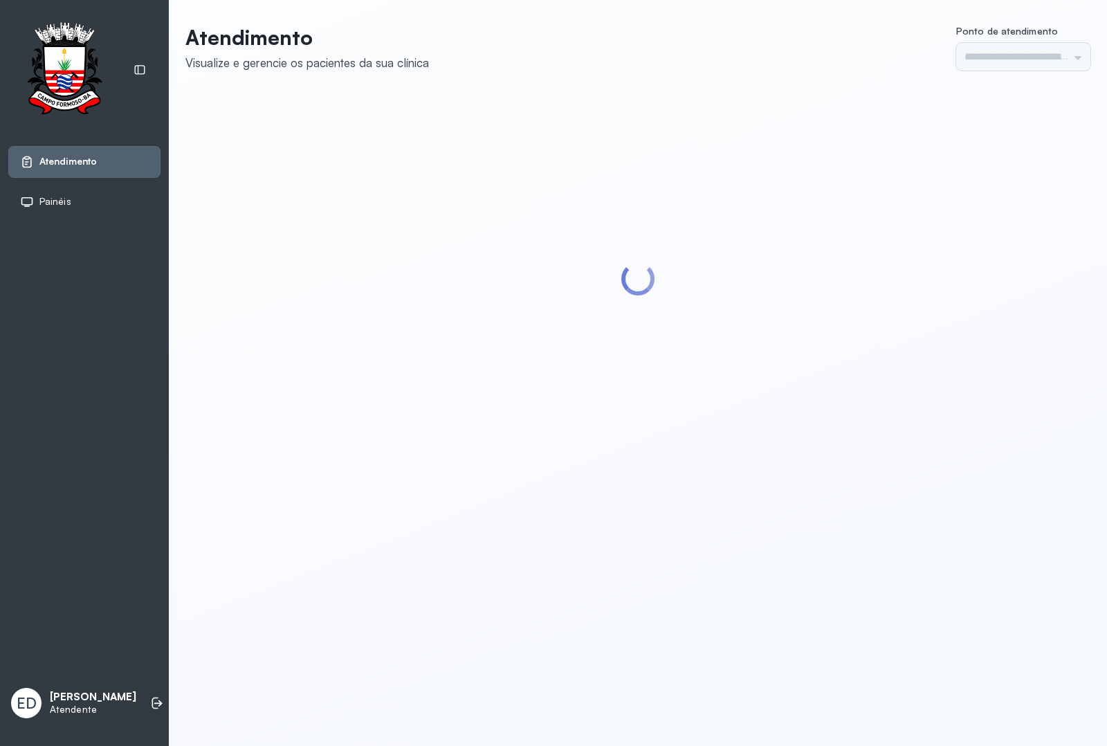
type input "*********"
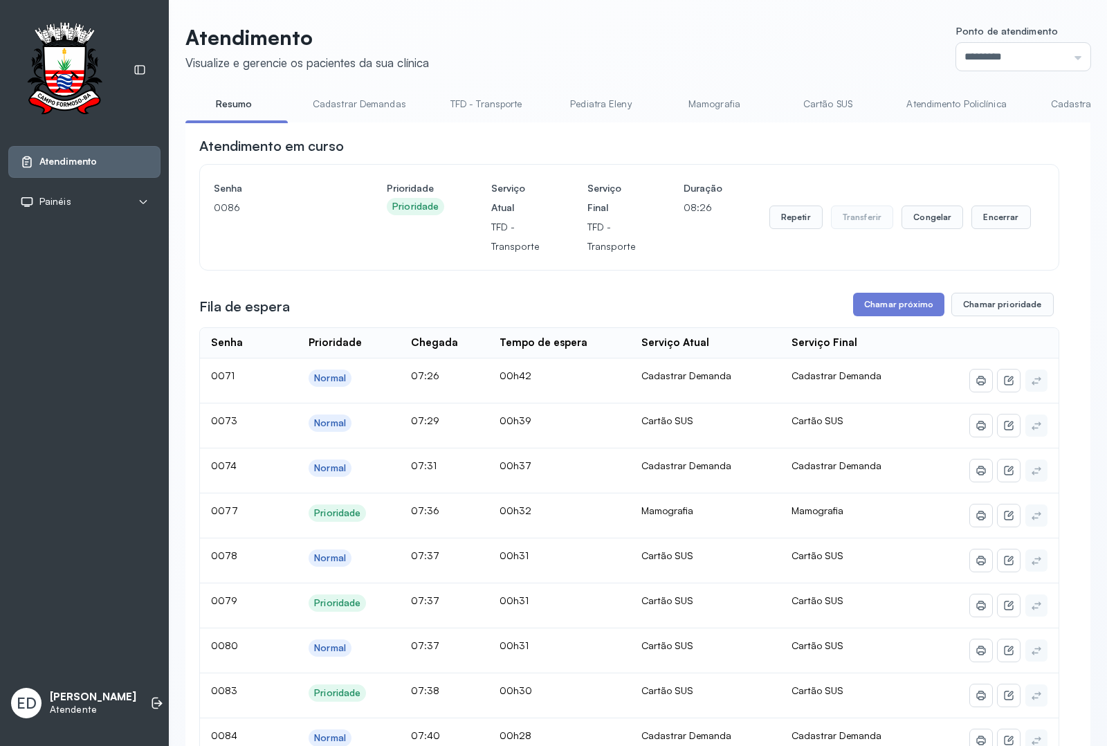
click at [606, 42] on header "Atendimento Visualize e gerencie os pacientes da sua clínica Ponto de atendimen…" at bounding box center [637, 48] width 905 height 46
click at [670, 60] on header "Atendimento Visualize e gerencie os pacientes da sua clínica Ponto de atendimen…" at bounding box center [637, 48] width 905 height 46
click at [671, 60] on header "Atendimento Visualize e gerencie os pacientes da sua clínica Ponto de atendimen…" at bounding box center [637, 48] width 905 height 46
click at [678, 53] on header "Atendimento Visualize e gerencie os pacientes da sua clínica Ponto de atendimen…" at bounding box center [637, 48] width 905 height 46
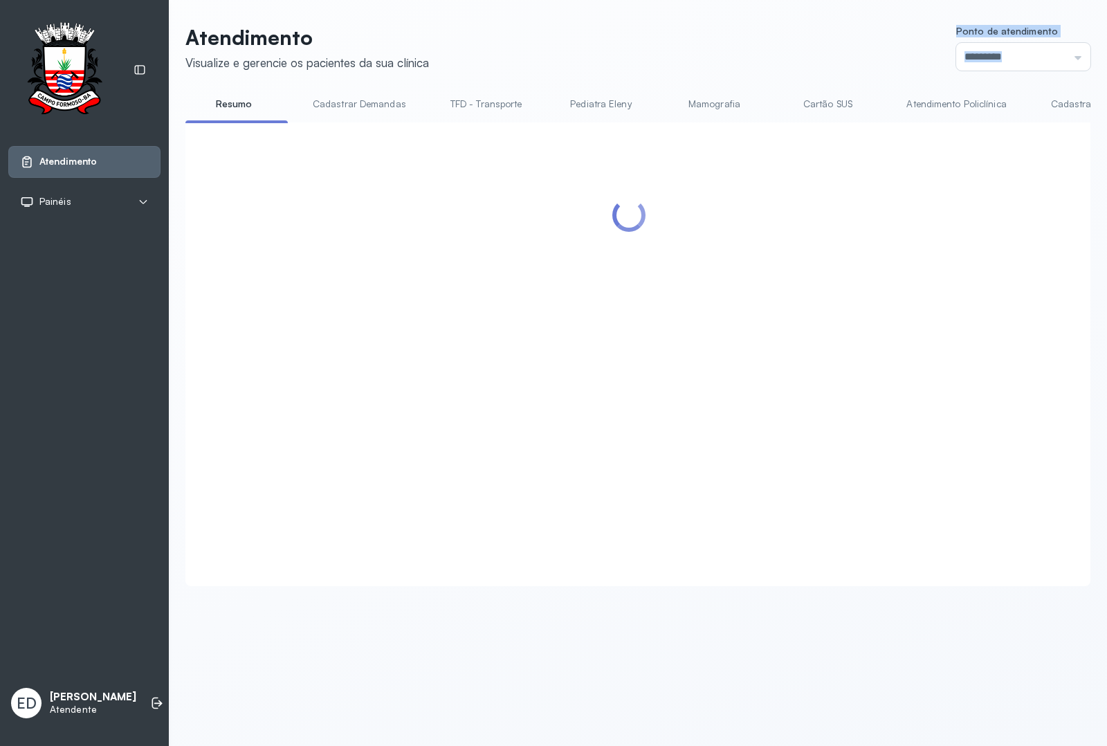
click at [681, 33] on header "Atendimento Visualize e gerencie os pacientes da sua clínica Ponto de atendimen…" at bounding box center [637, 48] width 905 height 46
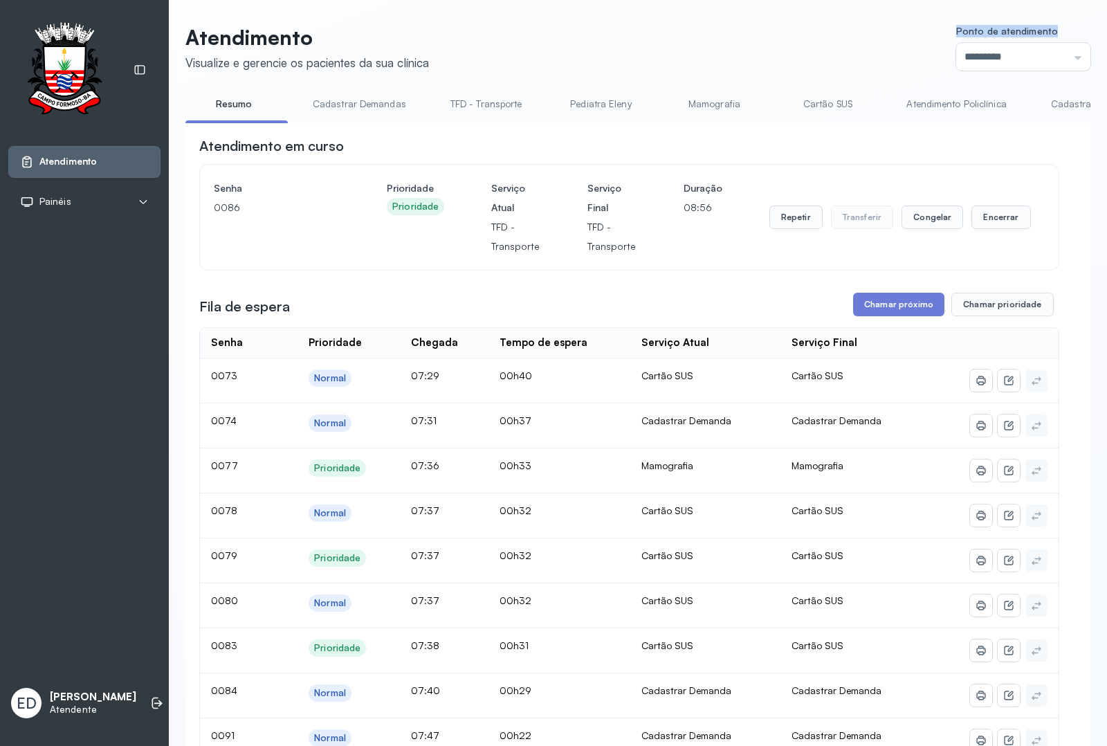
click at [683, 33] on header "Atendimento Visualize e gerencie os pacientes da sua clínica Ponto de atendimen…" at bounding box center [637, 48] width 905 height 46
click at [685, 35] on header "Atendimento Visualize e gerencie os pacientes da sua clínica Ponto de atendimen…" at bounding box center [637, 48] width 905 height 46
click at [689, 33] on header "Atendimento Visualize e gerencie os pacientes da sua clínica Ponto de atendimen…" at bounding box center [637, 48] width 905 height 46
click at [987, 228] on button "Encerrar" at bounding box center [1000, 217] width 59 height 24
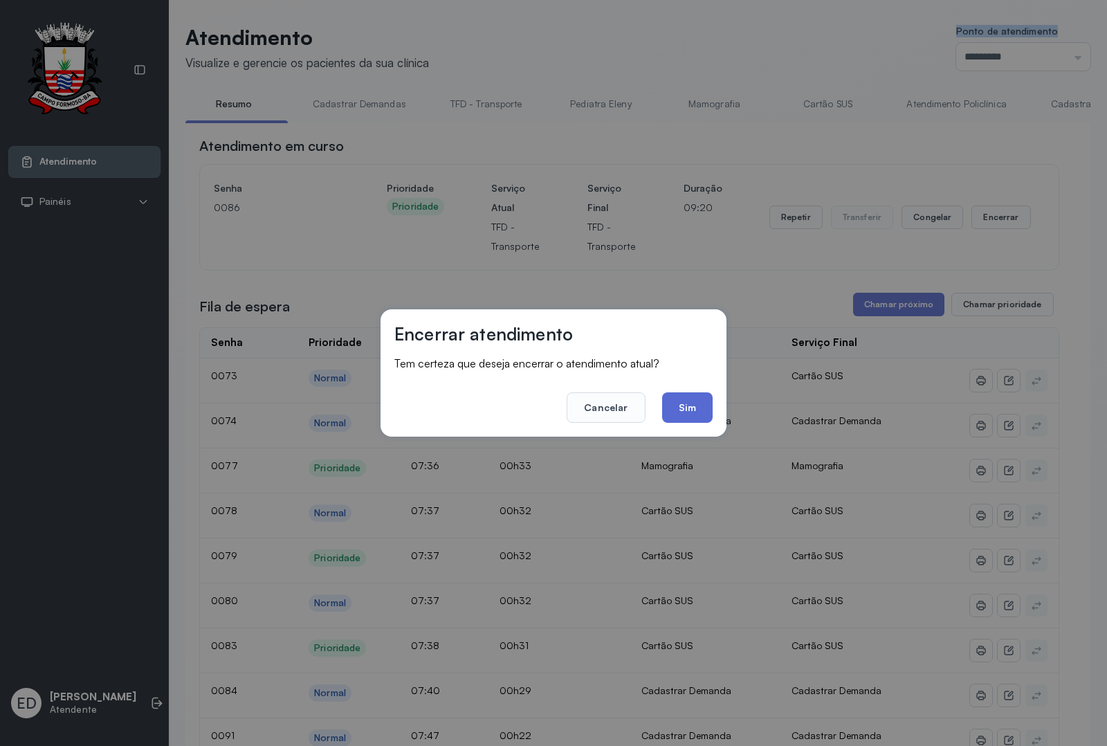
click at [663, 413] on button "Sim" at bounding box center [687, 407] width 51 height 30
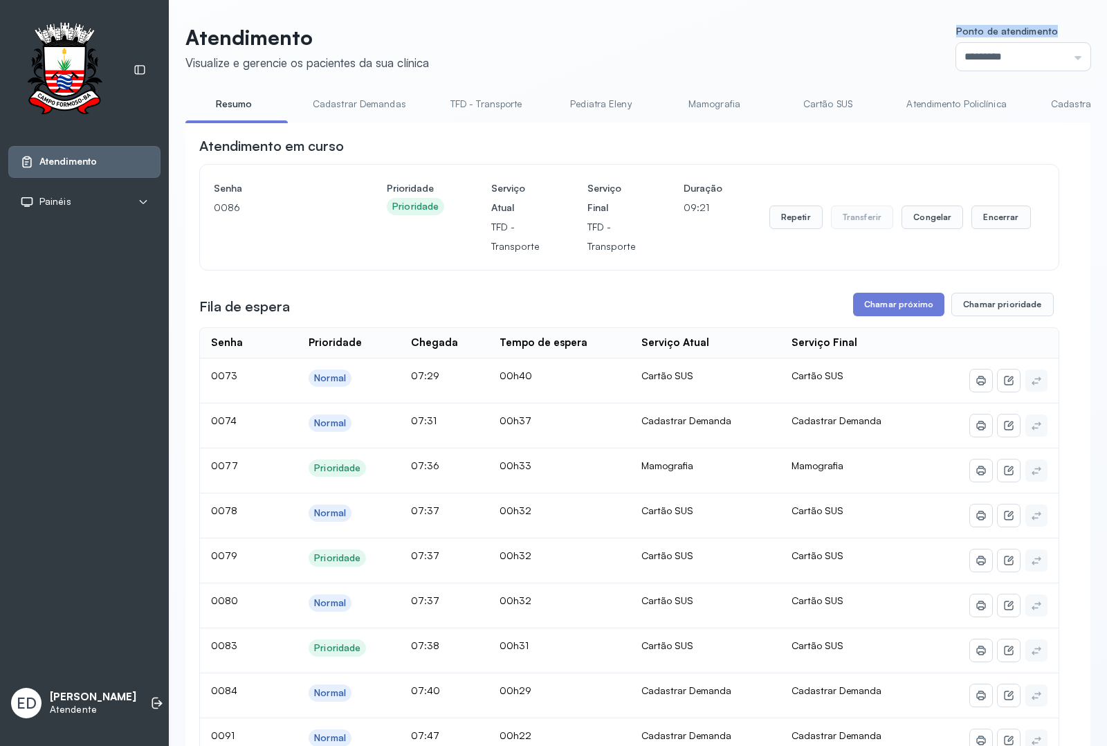
click at [724, 61] on header "Atendimento Visualize e gerencie os pacientes da sua clínica Ponto de atendimen…" at bounding box center [637, 48] width 905 height 46
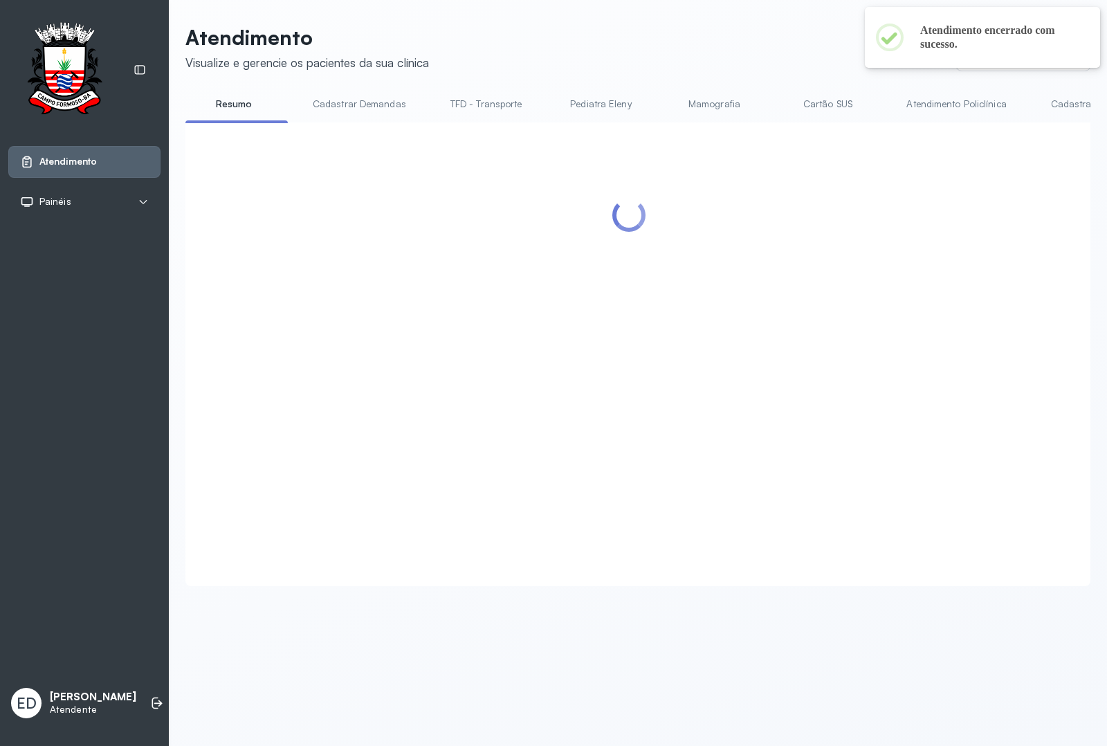
click at [731, 57] on header "Atendimento Visualize e gerencie os pacientes da sua clínica Ponto de atendimen…" at bounding box center [637, 48] width 905 height 46
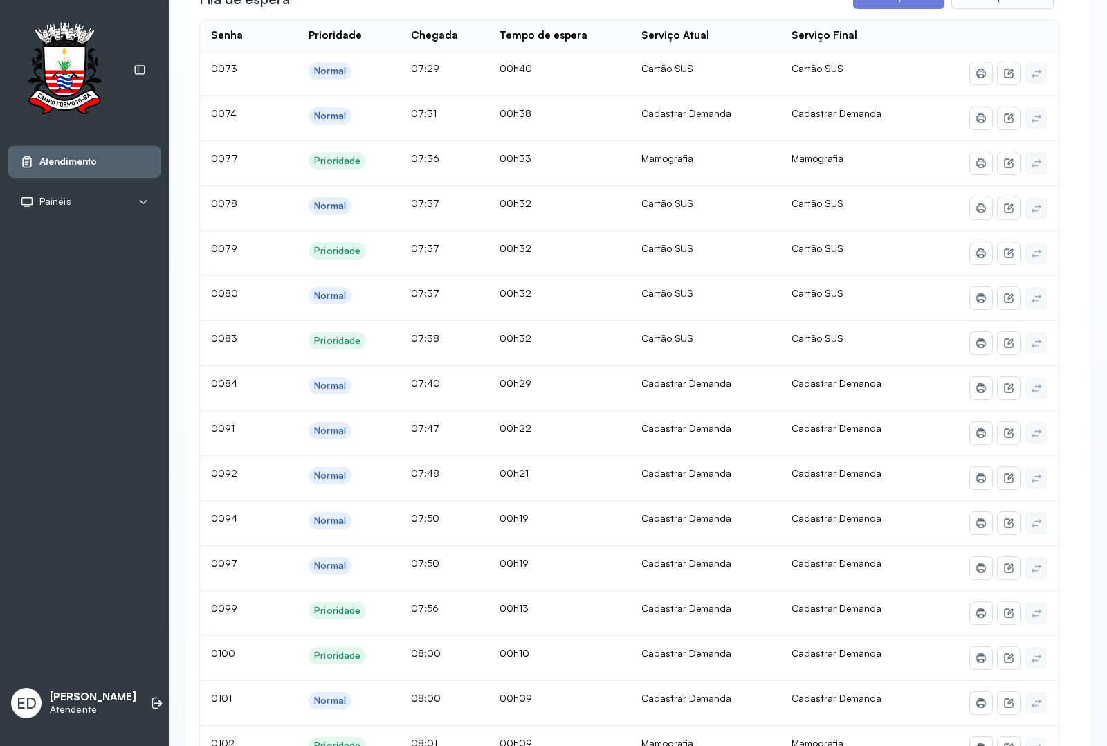
scroll to position [86, 0]
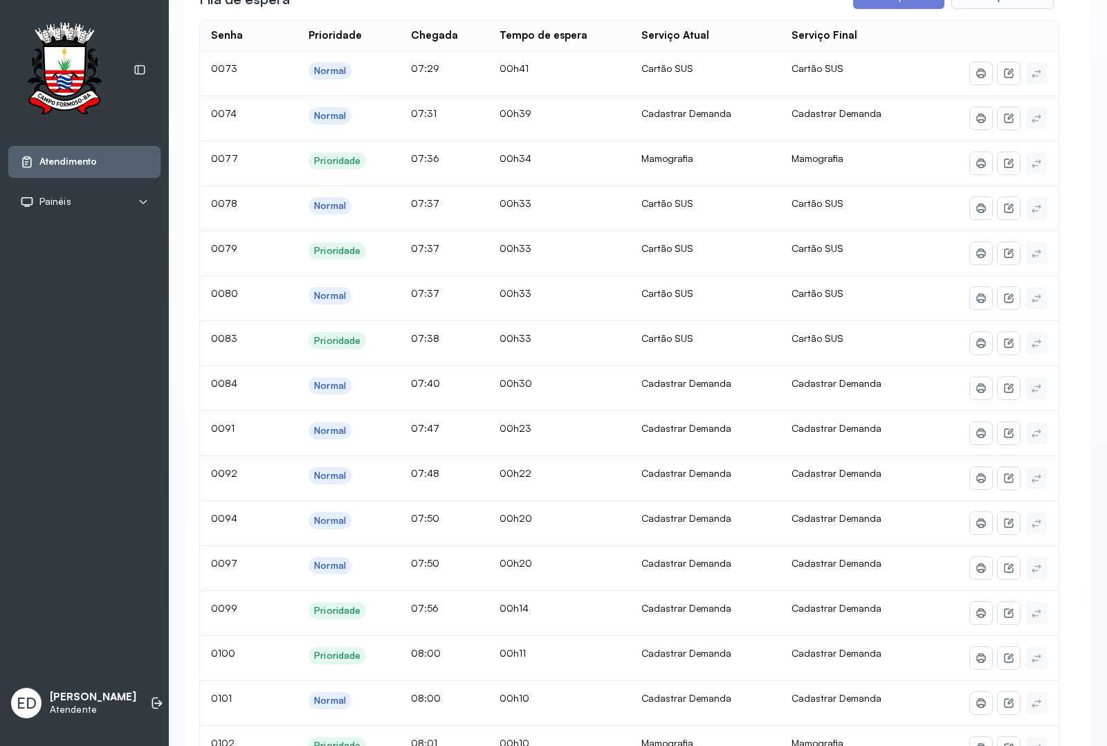
scroll to position [0, 0]
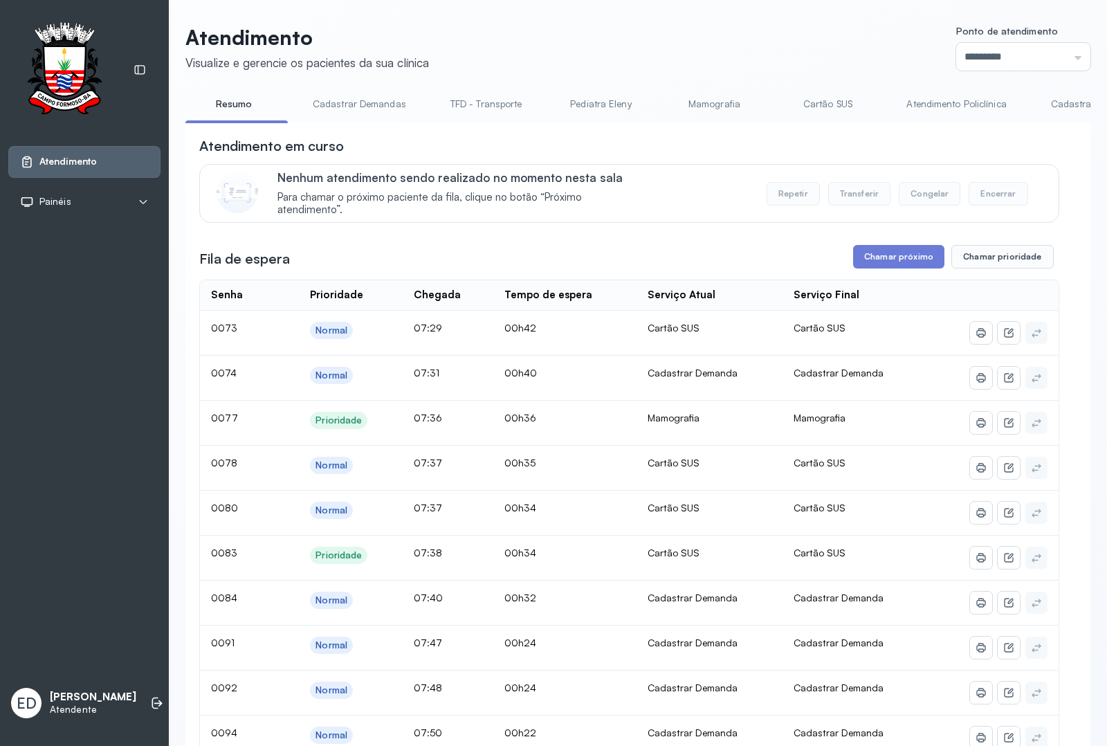
click at [721, 45] on header "Atendimento Visualize e gerencie os pacientes da sua clínica Ponto de atendimen…" at bounding box center [637, 48] width 905 height 46
click at [720, 37] on header "Atendimento Visualize e gerencie os pacientes da sua clínica Ponto de atendimen…" at bounding box center [637, 48] width 905 height 46
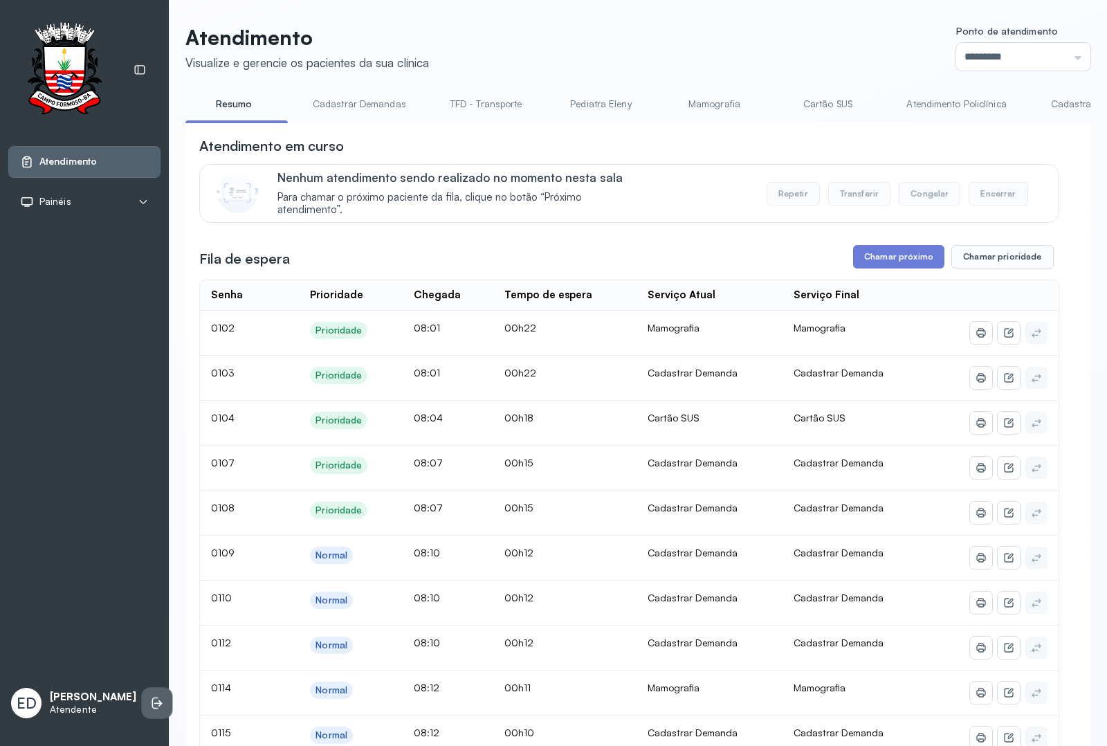
click at [150, 688] on li at bounding box center [157, 703] width 30 height 30
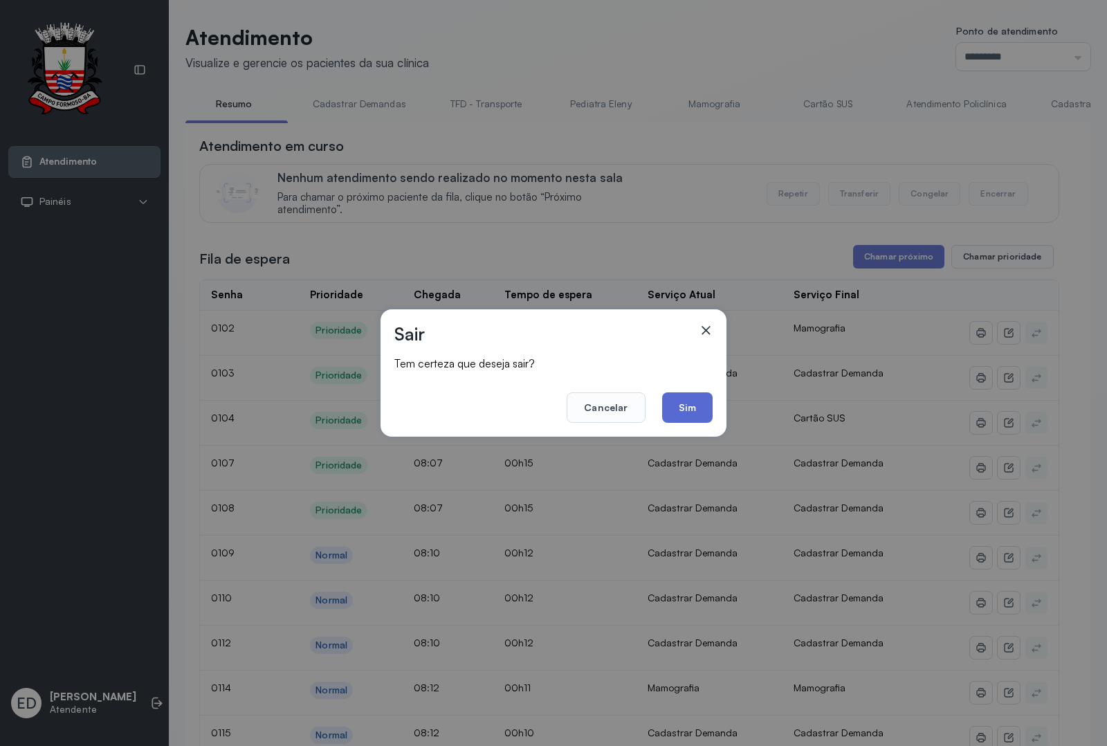
click at [690, 409] on button "Sim" at bounding box center [687, 407] width 51 height 30
